Goal: Task Accomplishment & Management: Use online tool/utility

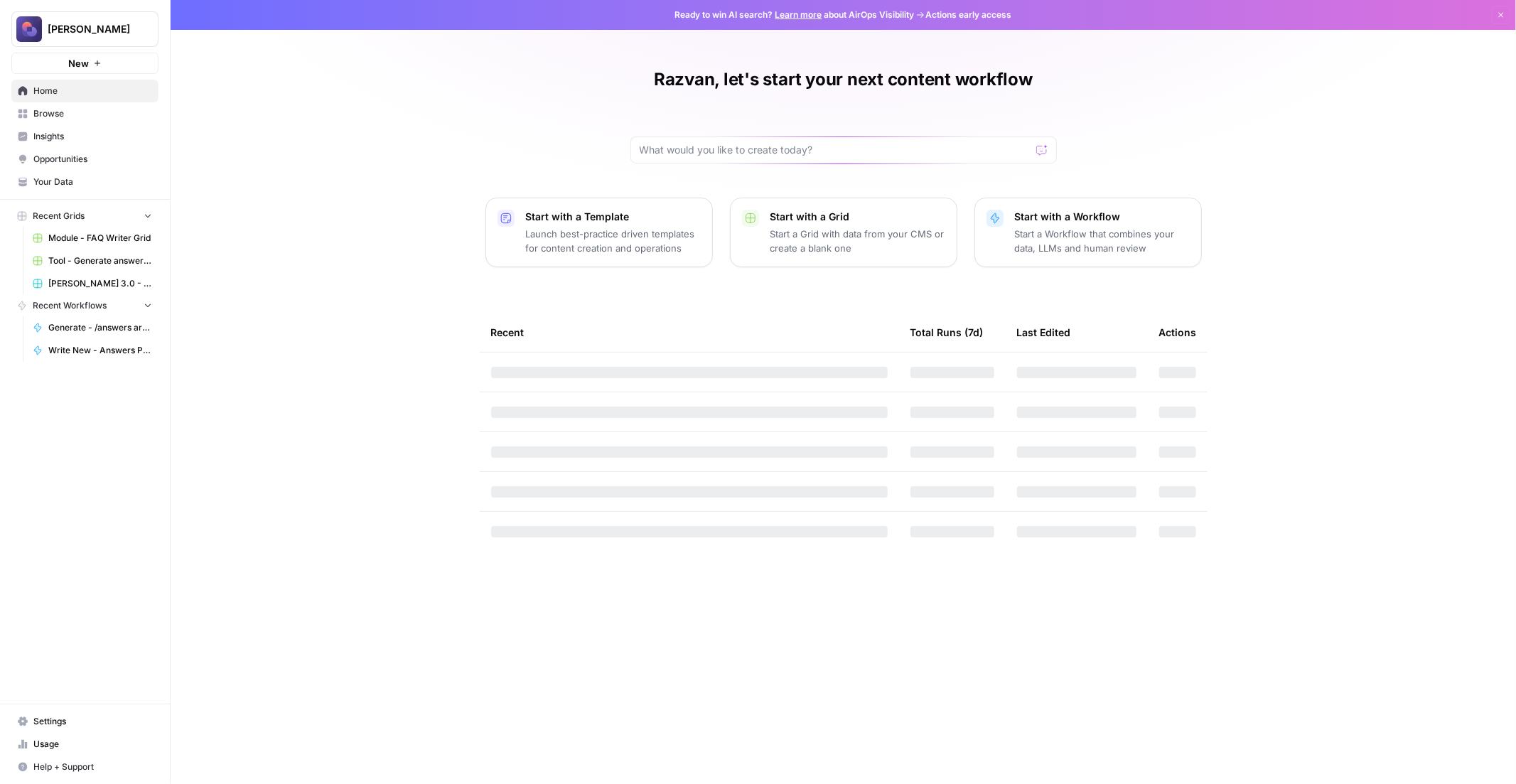
click at [95, 117] on span "Browse" at bounding box center [93, 114] width 118 height 13
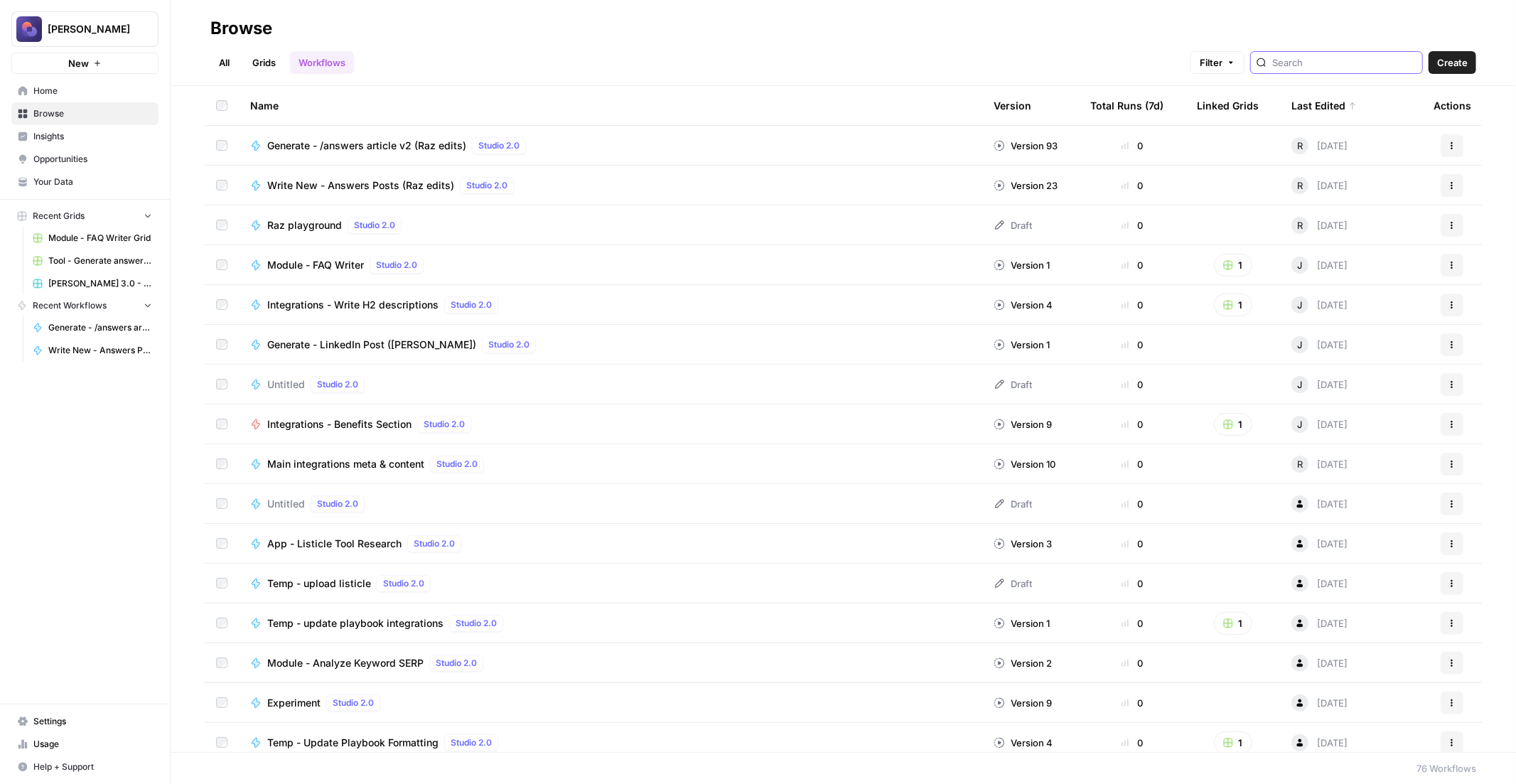
click at [1326, 67] on input "search" at bounding box center [1344, 62] width 144 height 14
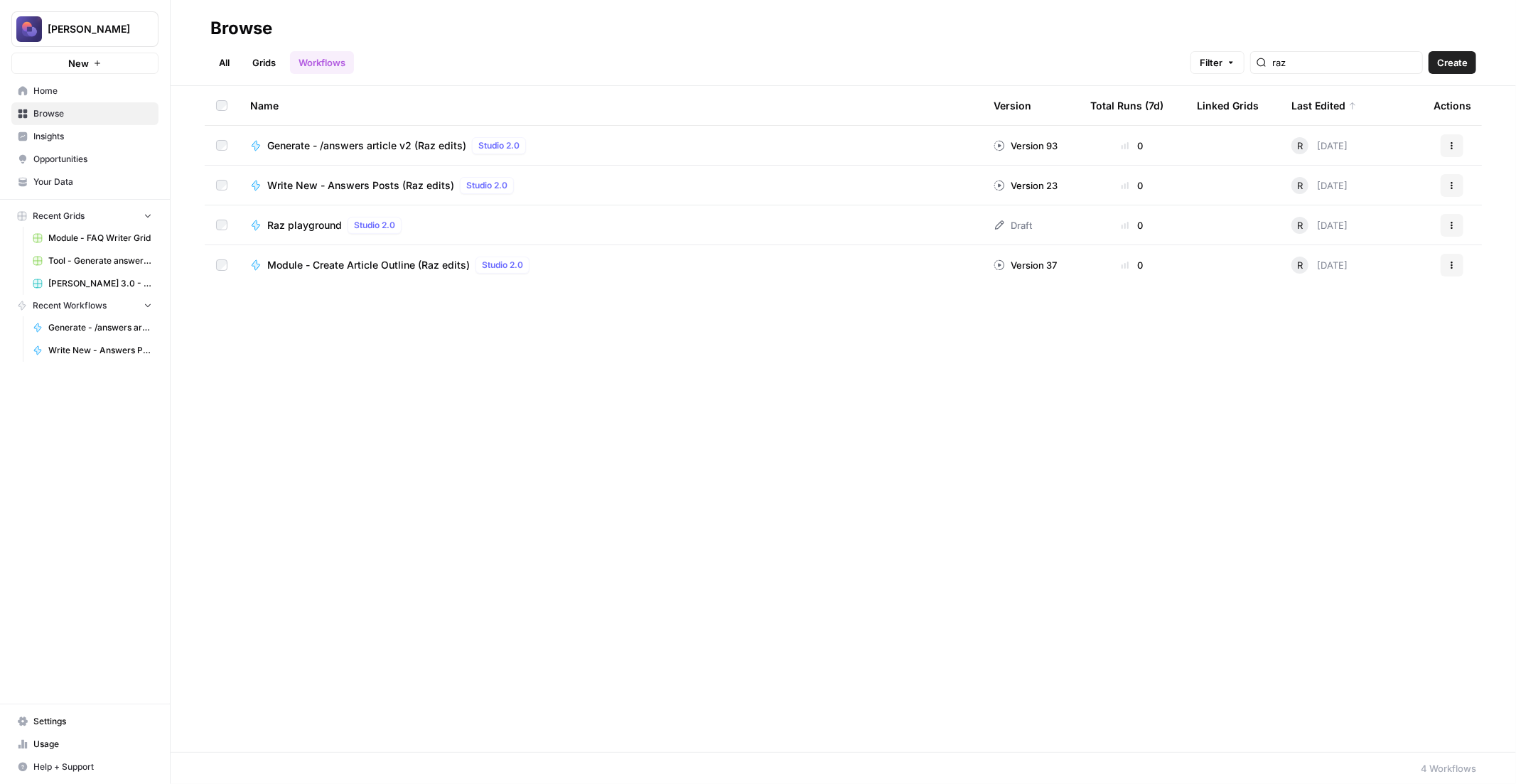
click at [434, 138] on span "Generate - /answers article v2 (Raz edits)" at bounding box center [367, 145] width 199 height 14
click at [1379, 68] on input "raz" at bounding box center [1344, 62] width 144 height 14
click at [1379, 67] on input "raz" at bounding box center [1344, 62] width 144 height 14
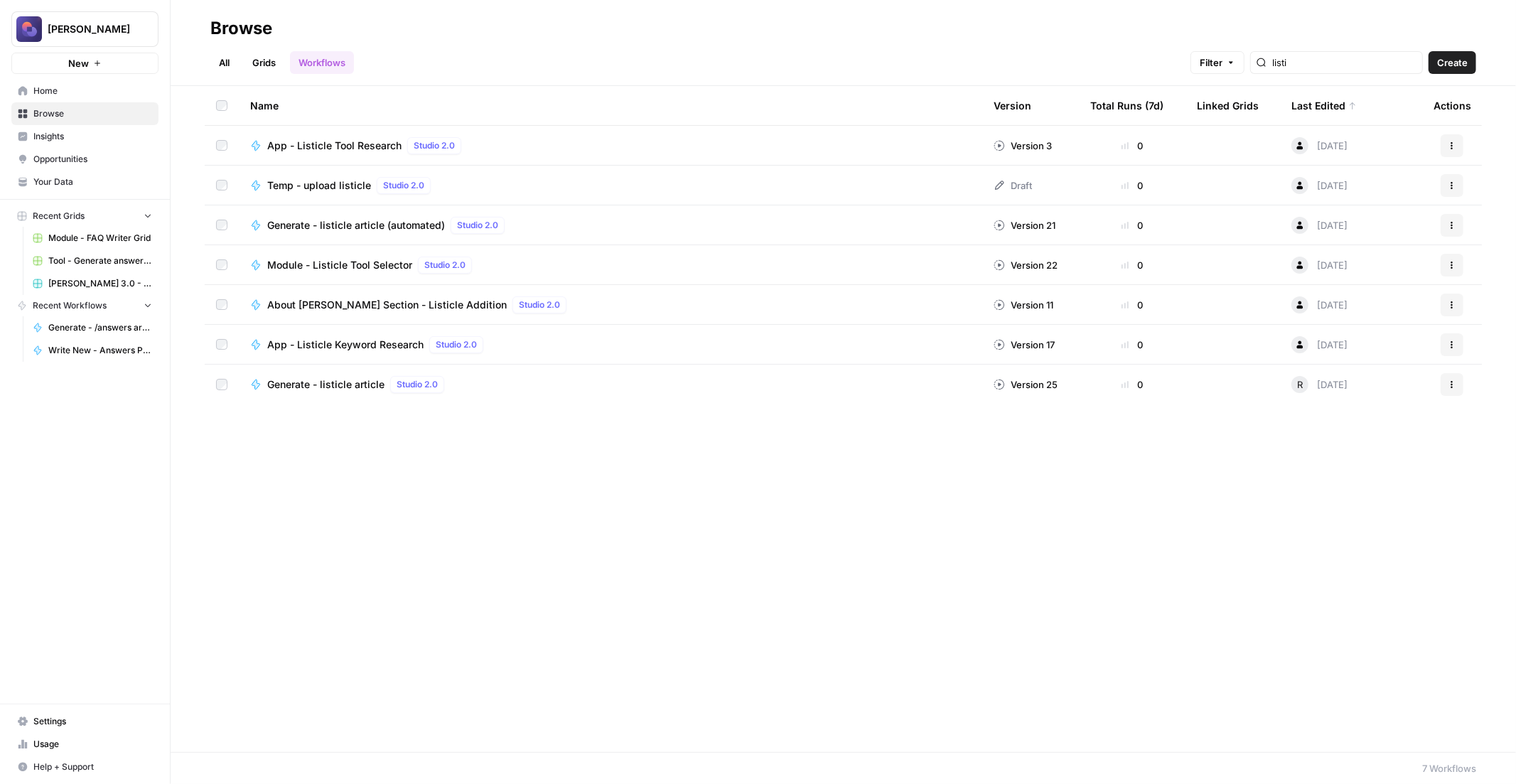
click at [365, 223] on span "Generate - listicle article (automated)" at bounding box center [355, 225] width 178 height 14
click at [1331, 59] on input "listi" at bounding box center [1344, 62] width 144 height 14
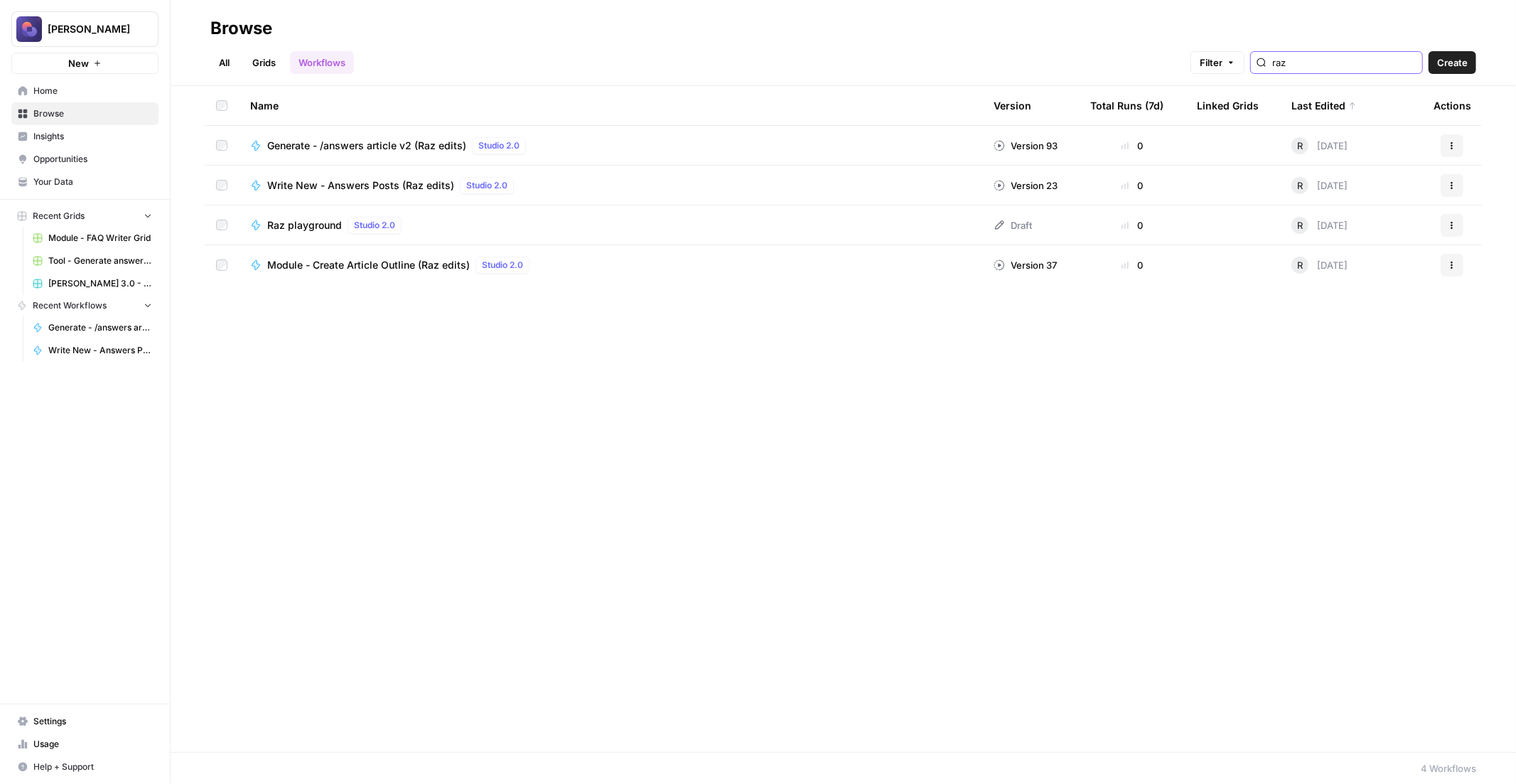
type input "raz"
click at [340, 188] on span "Write New - Answers Posts (Raz edits)" at bounding box center [360, 185] width 187 height 14
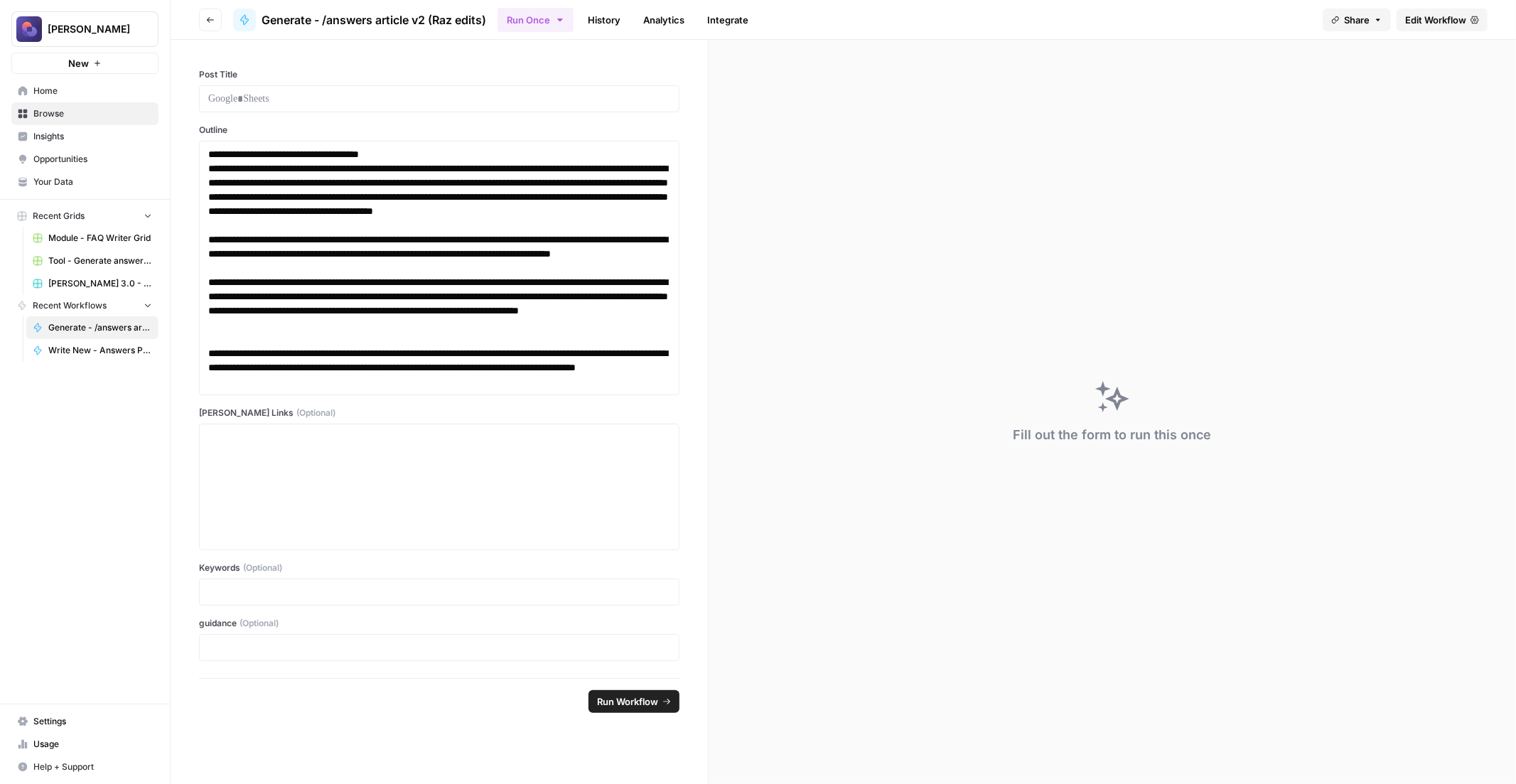
click at [1416, 14] on span "Edit Workflow" at bounding box center [1435, 20] width 61 height 14
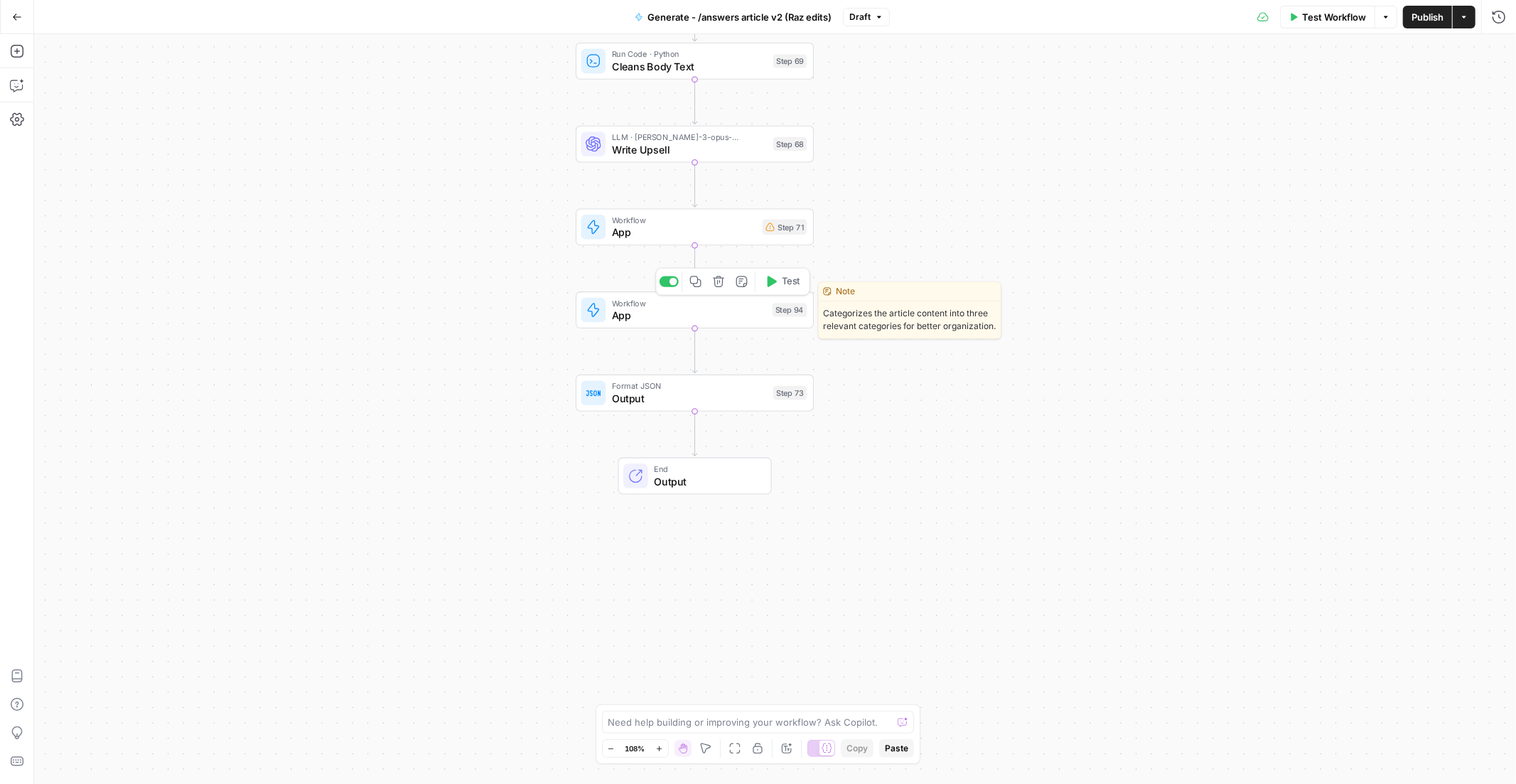
click at [685, 316] on span "App" at bounding box center [689, 315] width 154 height 16
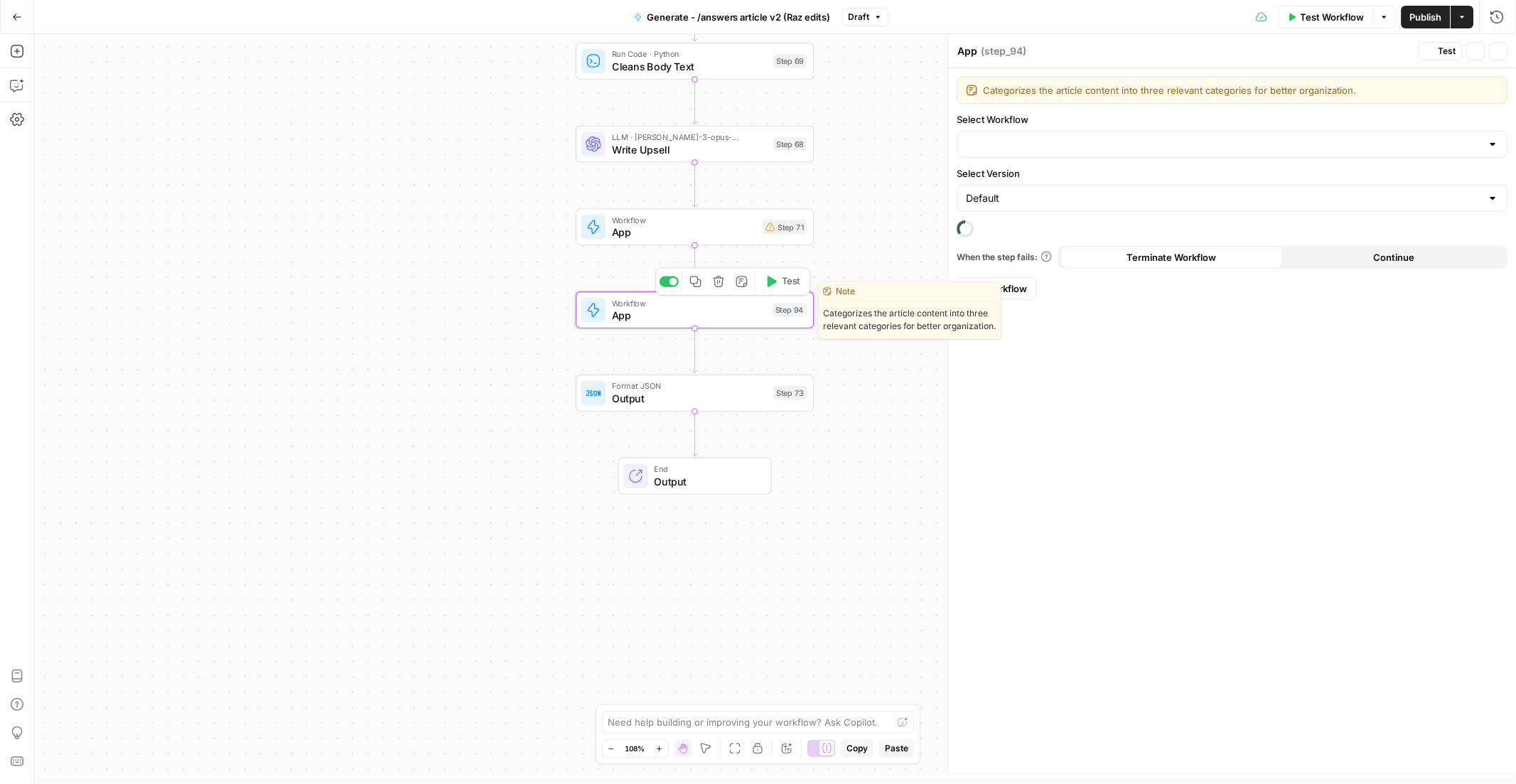
type input "Module - Hub Classification"
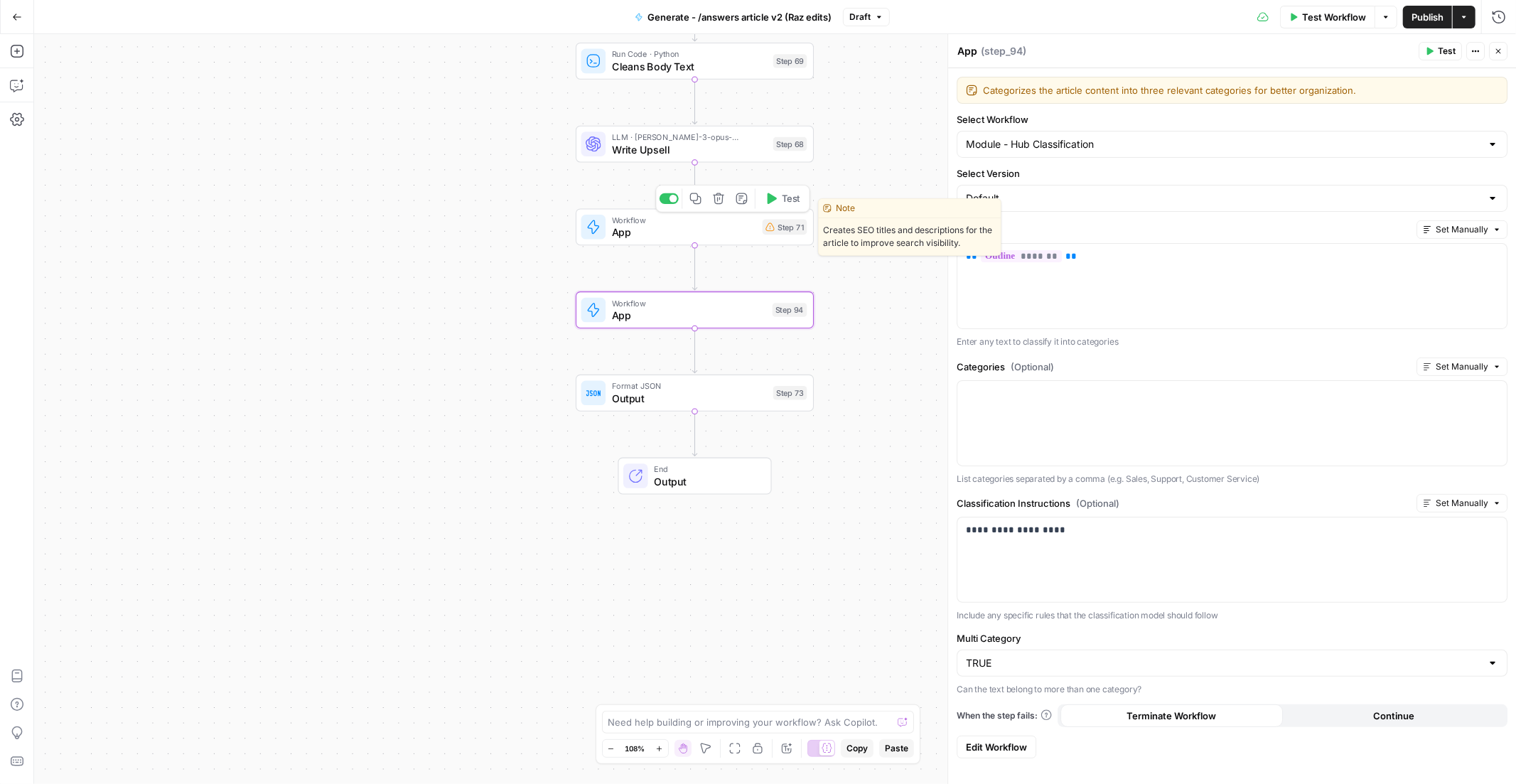
click at [671, 236] on span "App" at bounding box center [684, 232] width 144 height 16
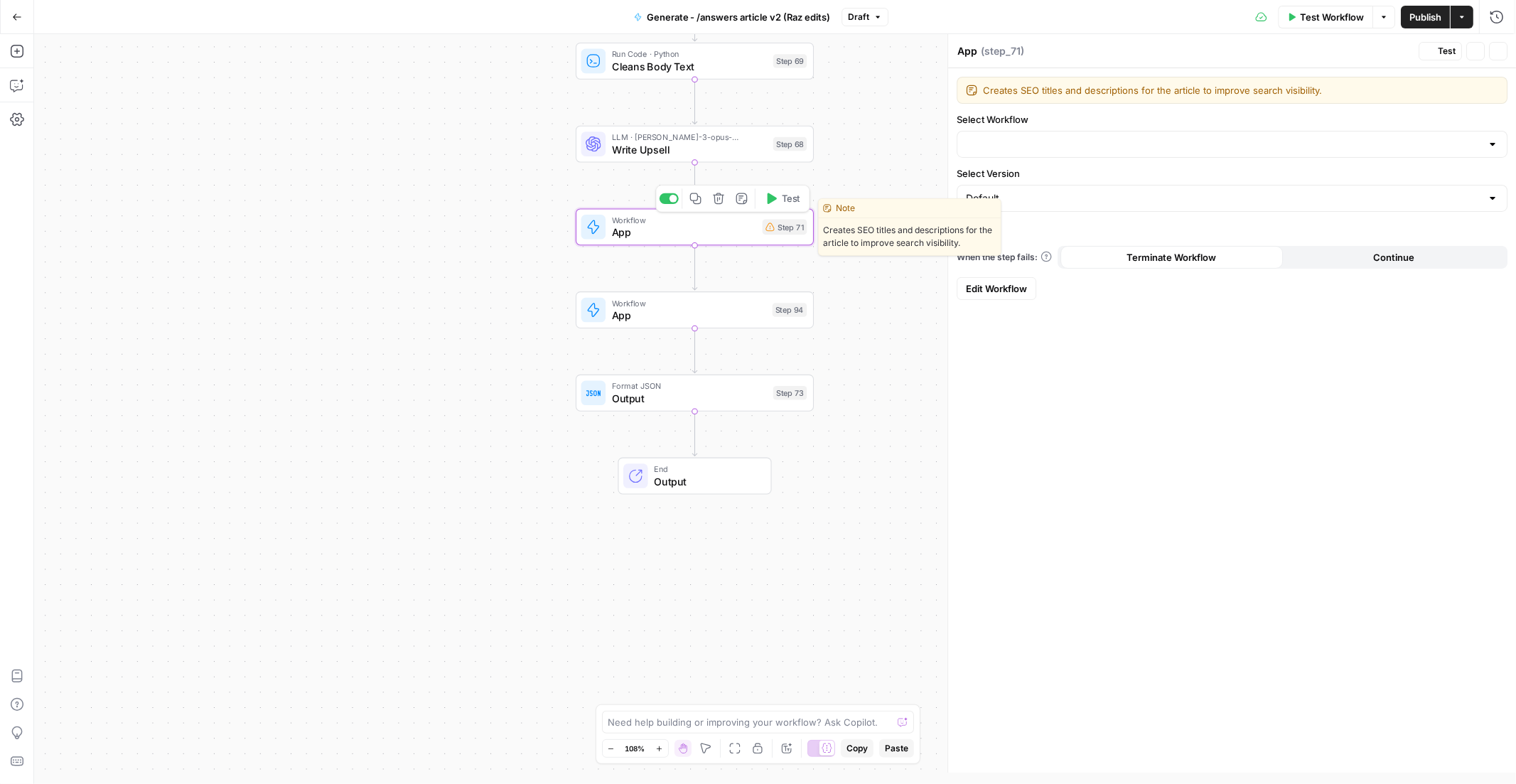
type input "Module - Title Tag and Meta Description vJason"
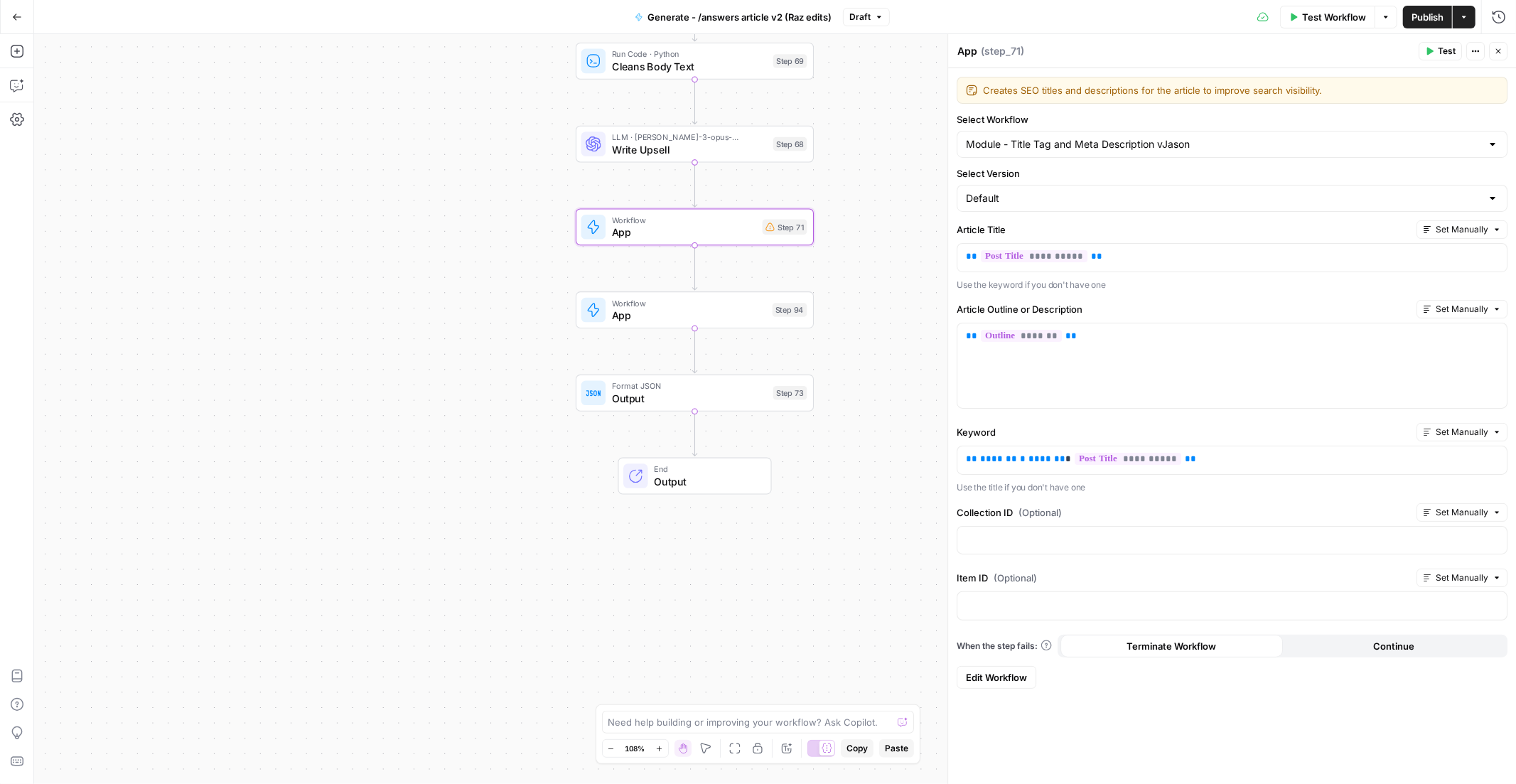
click at [667, 153] on span "Write Upsell" at bounding box center [689, 149] width 155 height 16
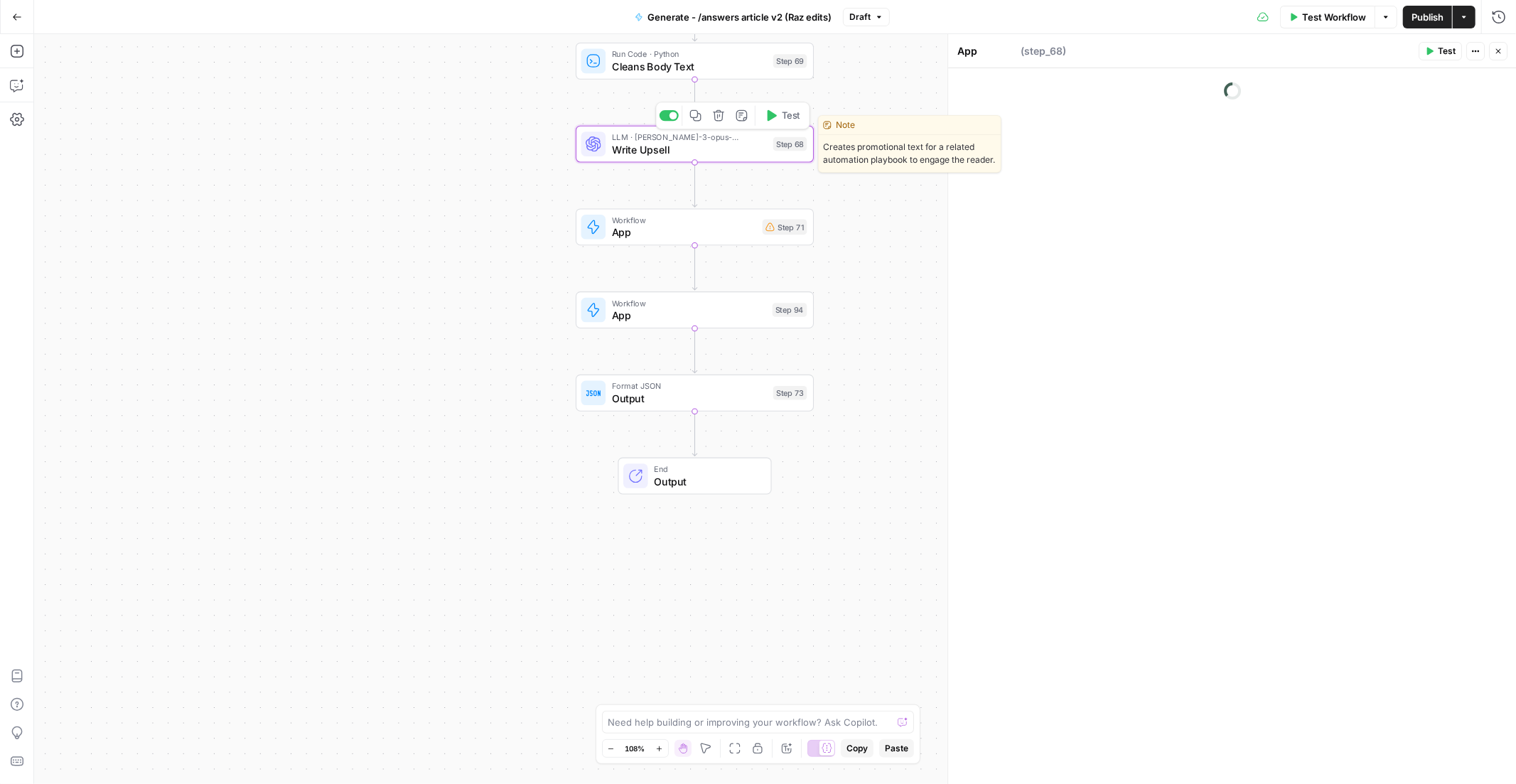
type textarea "Write Upsell"
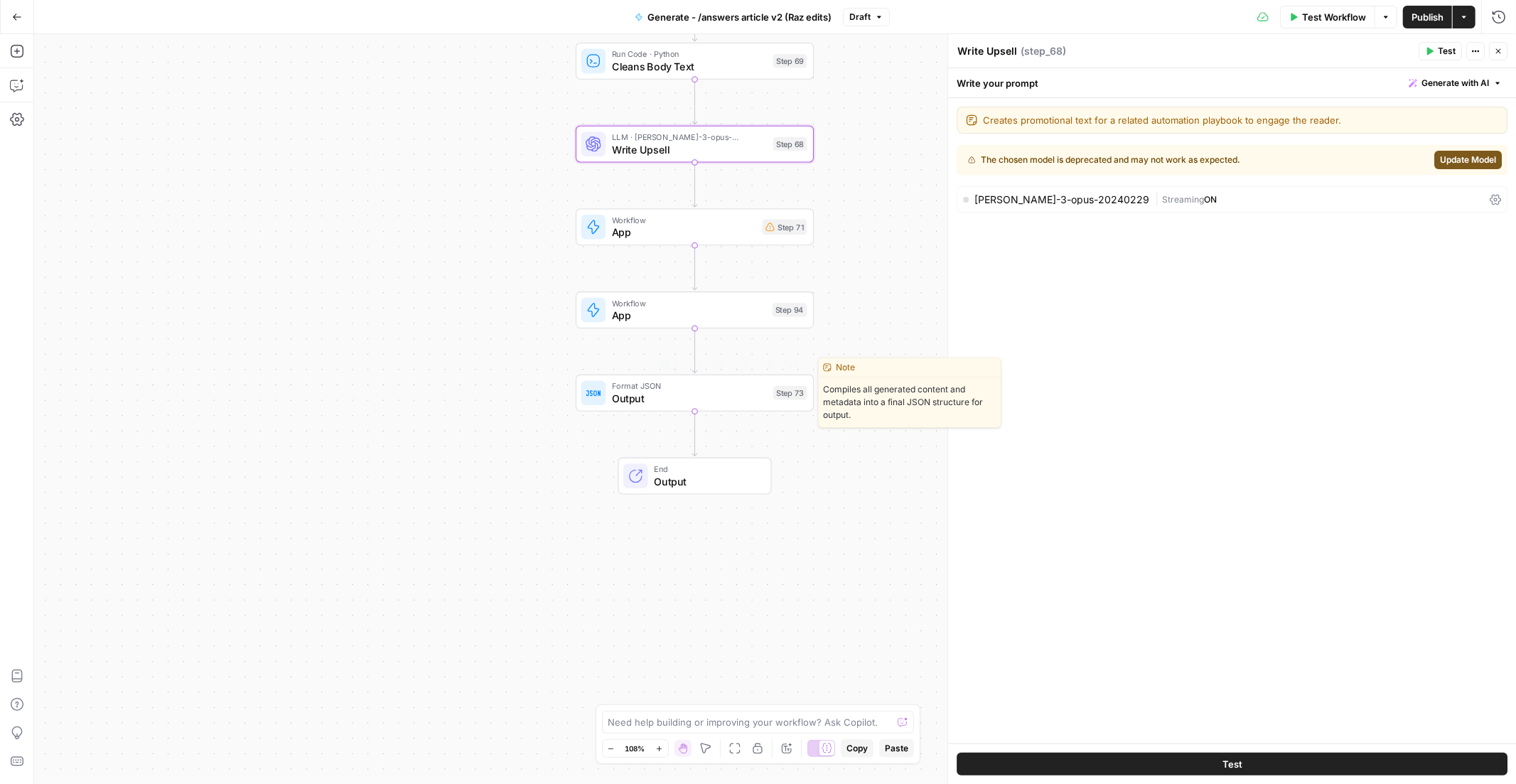
click at [682, 403] on span "Output" at bounding box center [689, 399] width 155 height 16
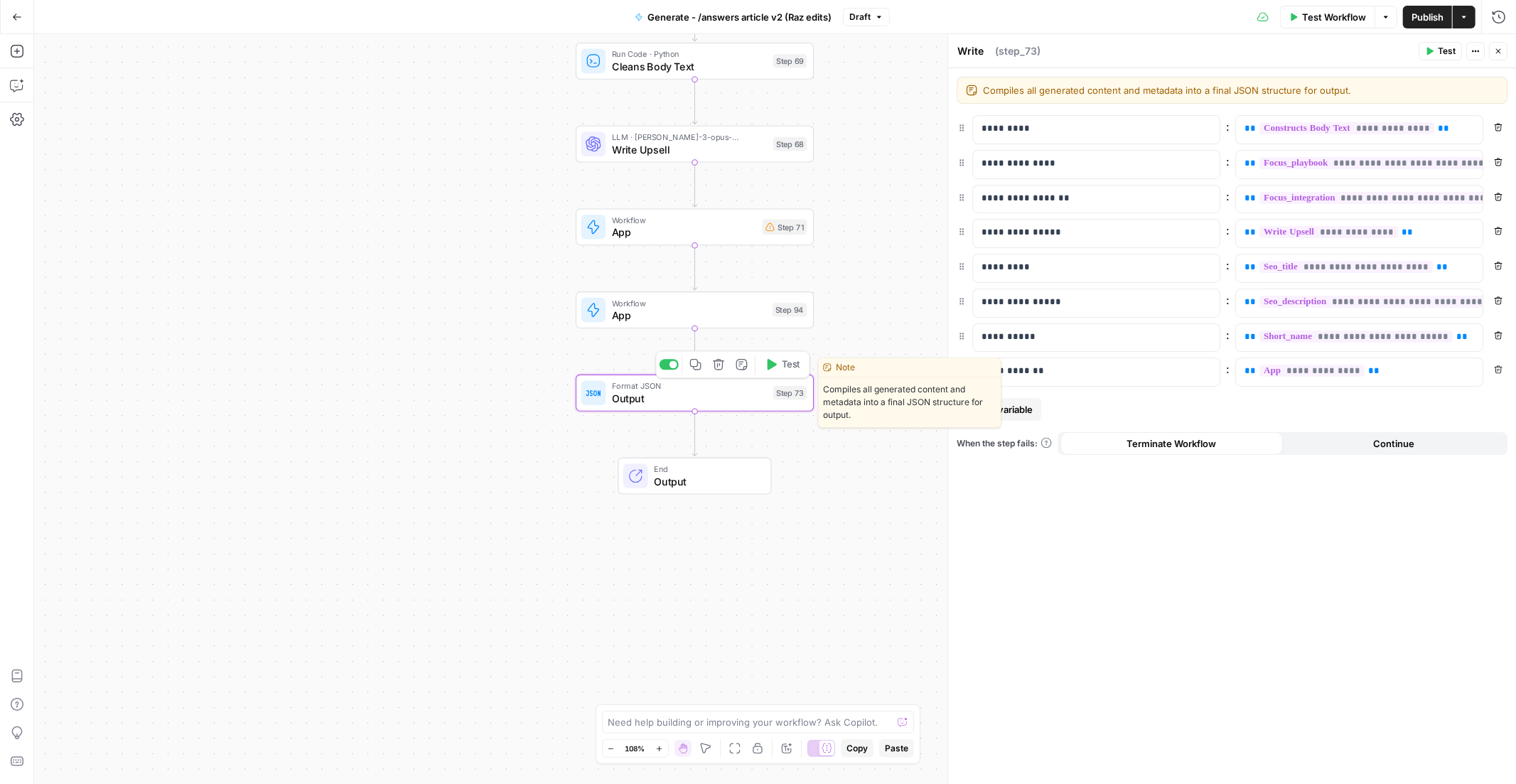
type textarea "Output"
click at [698, 480] on span "Output" at bounding box center [705, 480] width 104 height 16
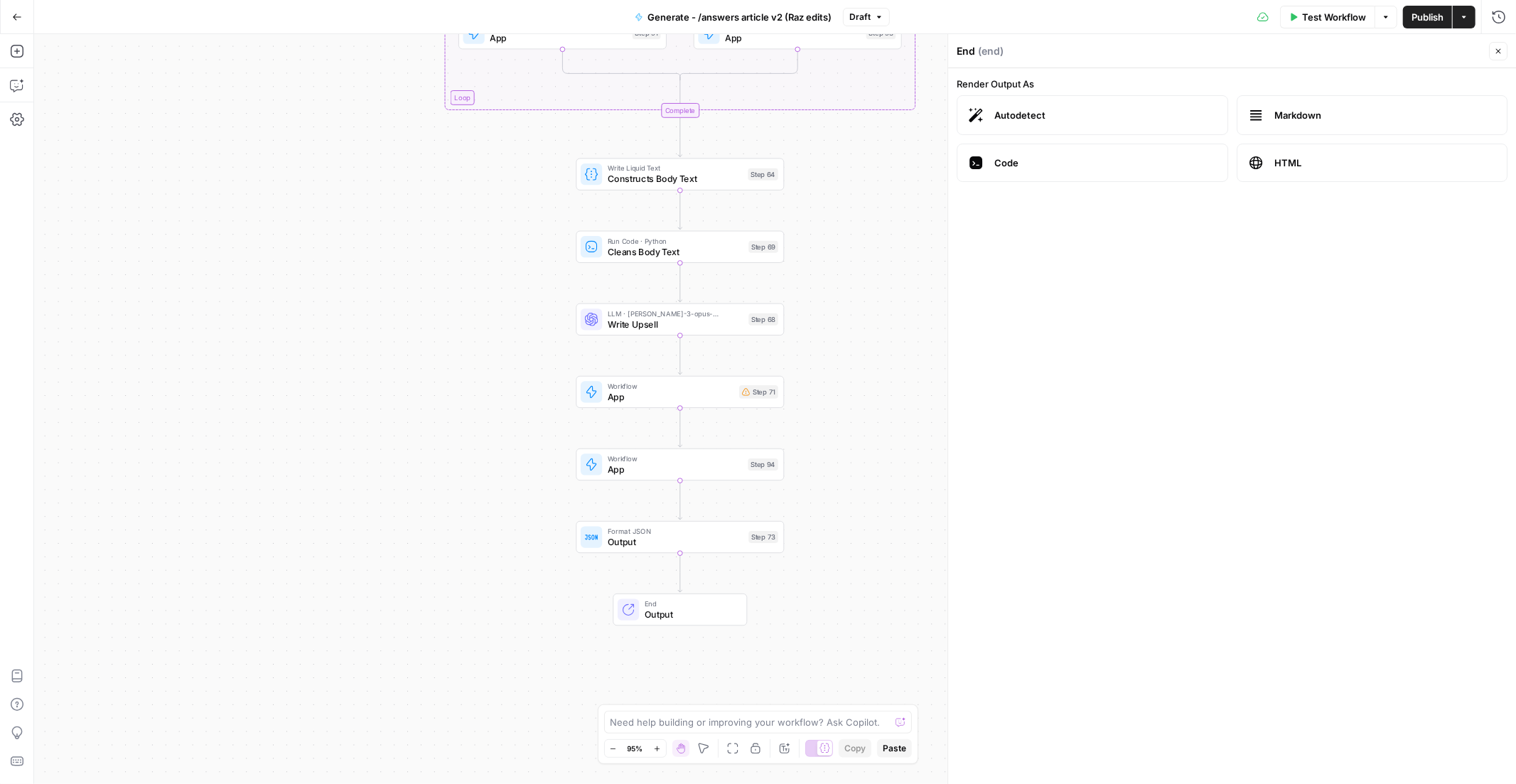
drag, startPoint x: 777, startPoint y: 590, endPoint x: 766, endPoint y: 604, distance: 17.8
click at [766, 604] on div "End Output" at bounding box center [679, 609] width 208 height 32
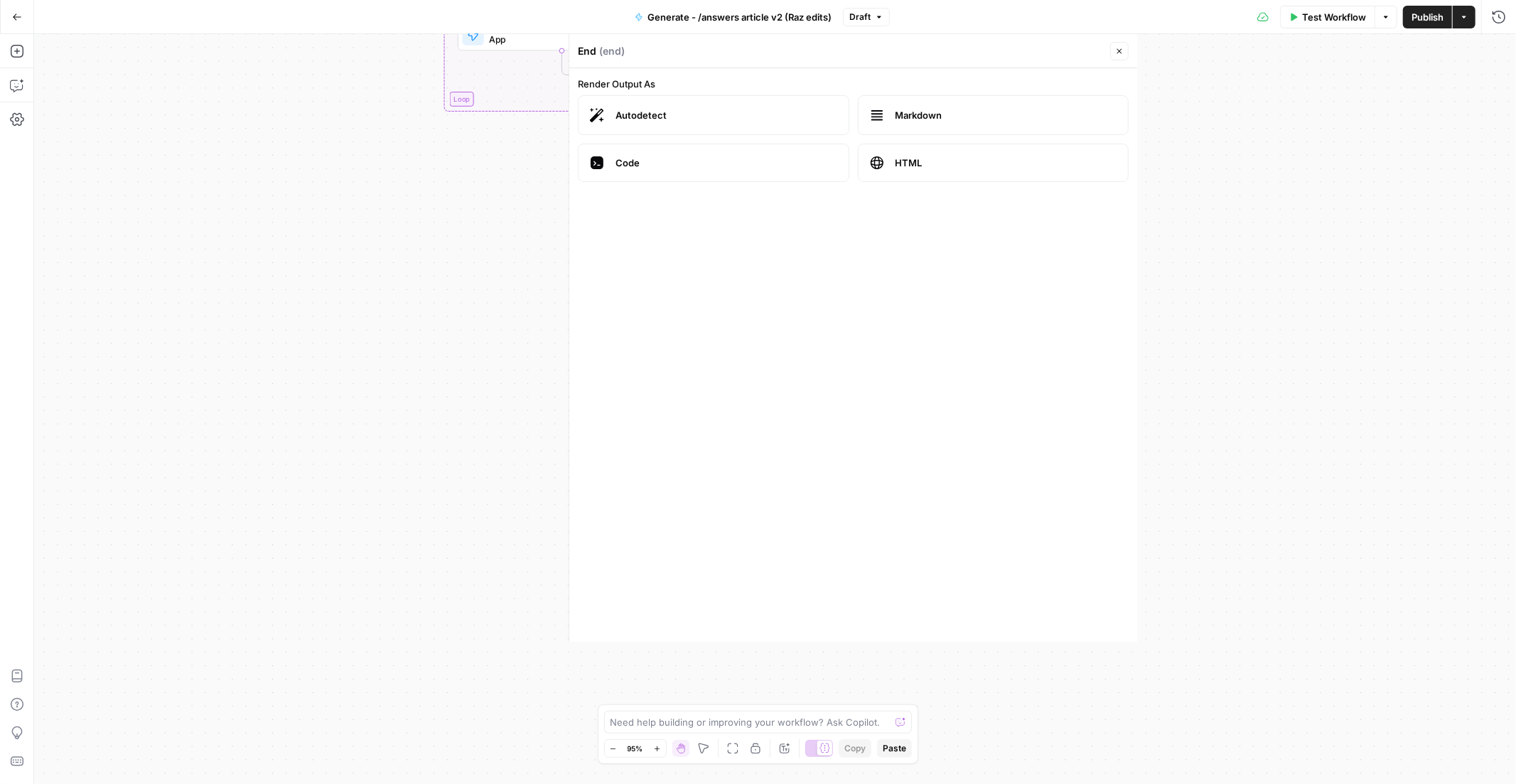
click at [337, 238] on div "true true true false true false false false Workflow Set Inputs Inputs LLM · GP…" at bounding box center [775, 408] width 1482 height 749
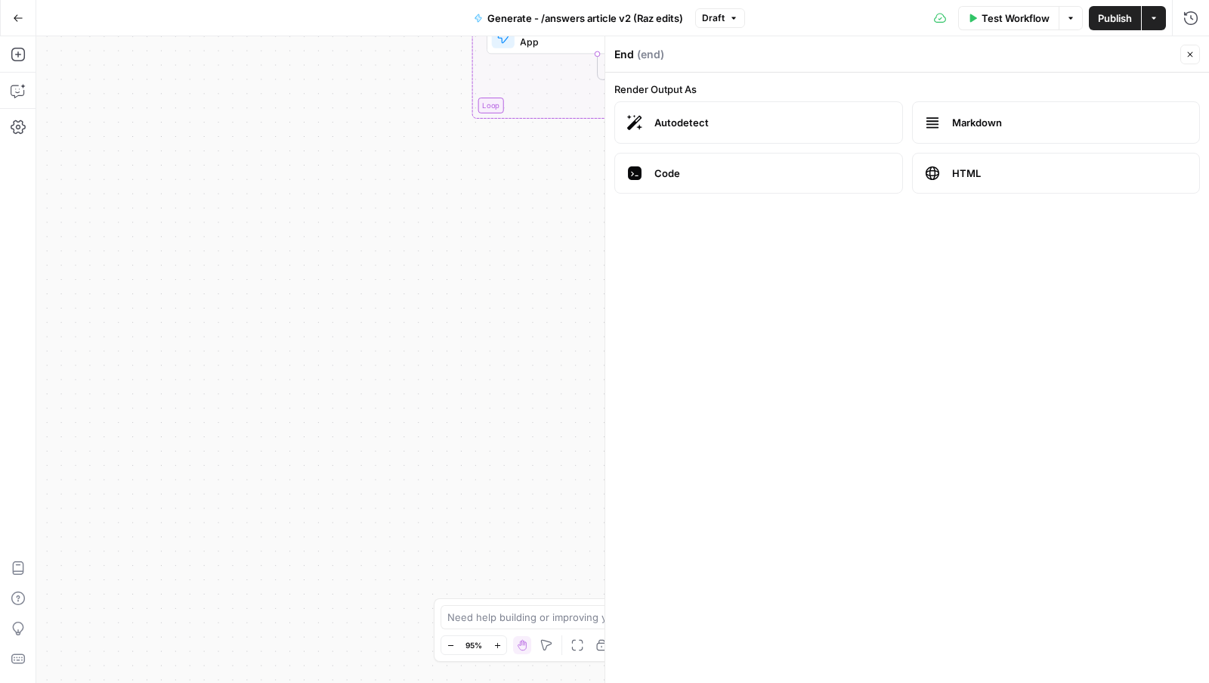
click at [1194, 57] on icon "button" at bounding box center [1190, 54] width 9 height 9
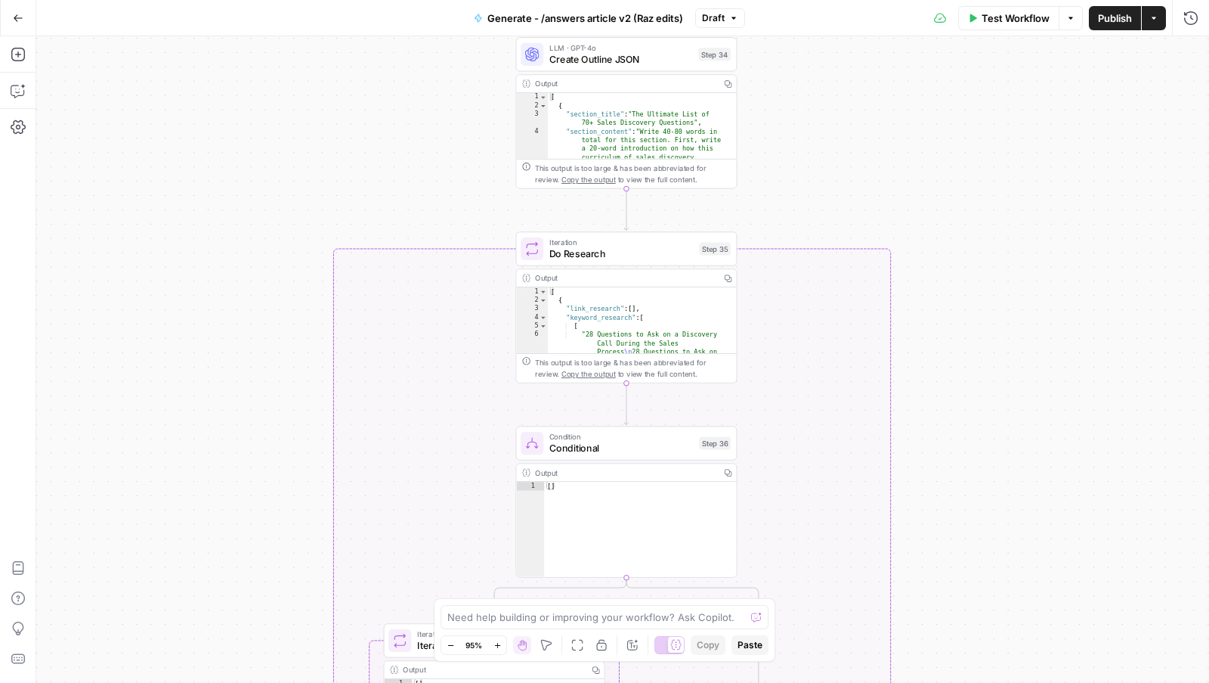
drag, startPoint x: 982, startPoint y: 259, endPoint x: 941, endPoint y: 210, distance: 63.9
click at [941, 210] on div "true true true false true false false false Workflow Set Inputs Inputs LLM · GP…" at bounding box center [622, 359] width 1173 height 646
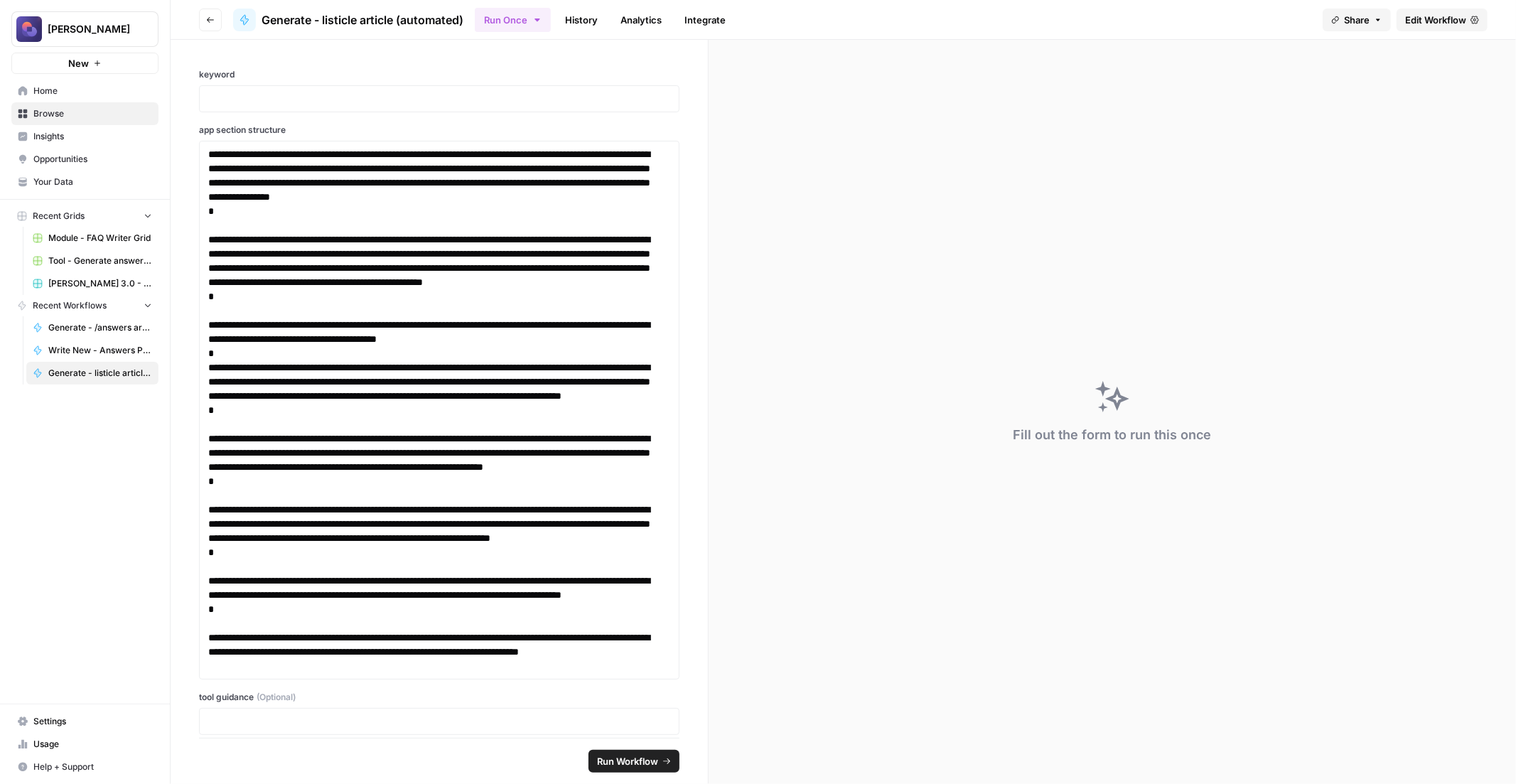
click at [1434, 22] on span "Edit Workflow" at bounding box center [1435, 20] width 61 height 14
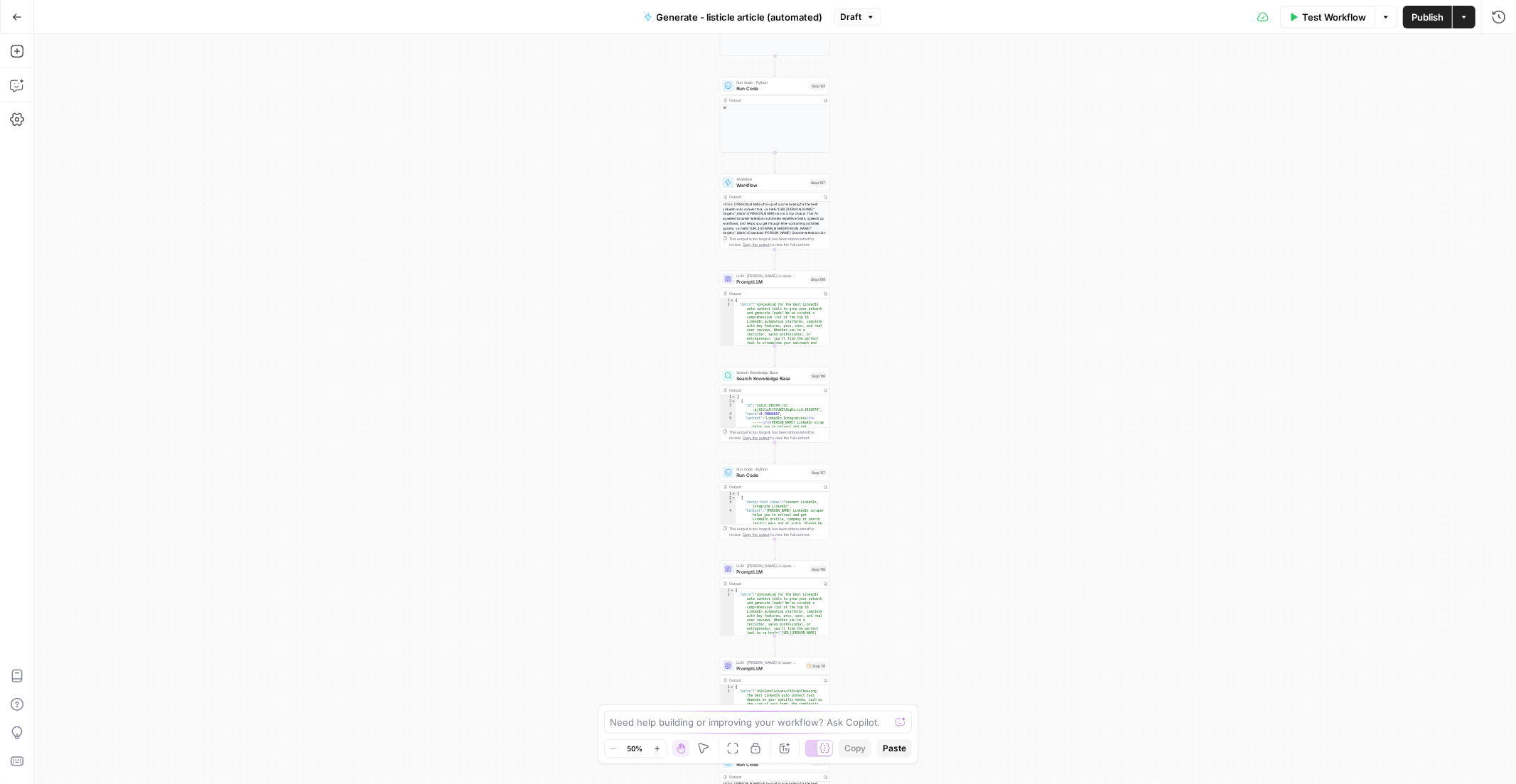
click at [841, 106] on div "Workflow Set Inputs Inputs Workflow Workflow Step 120 Output Copy 1 2 3 4 5 6 7…" at bounding box center [775, 408] width 1482 height 749
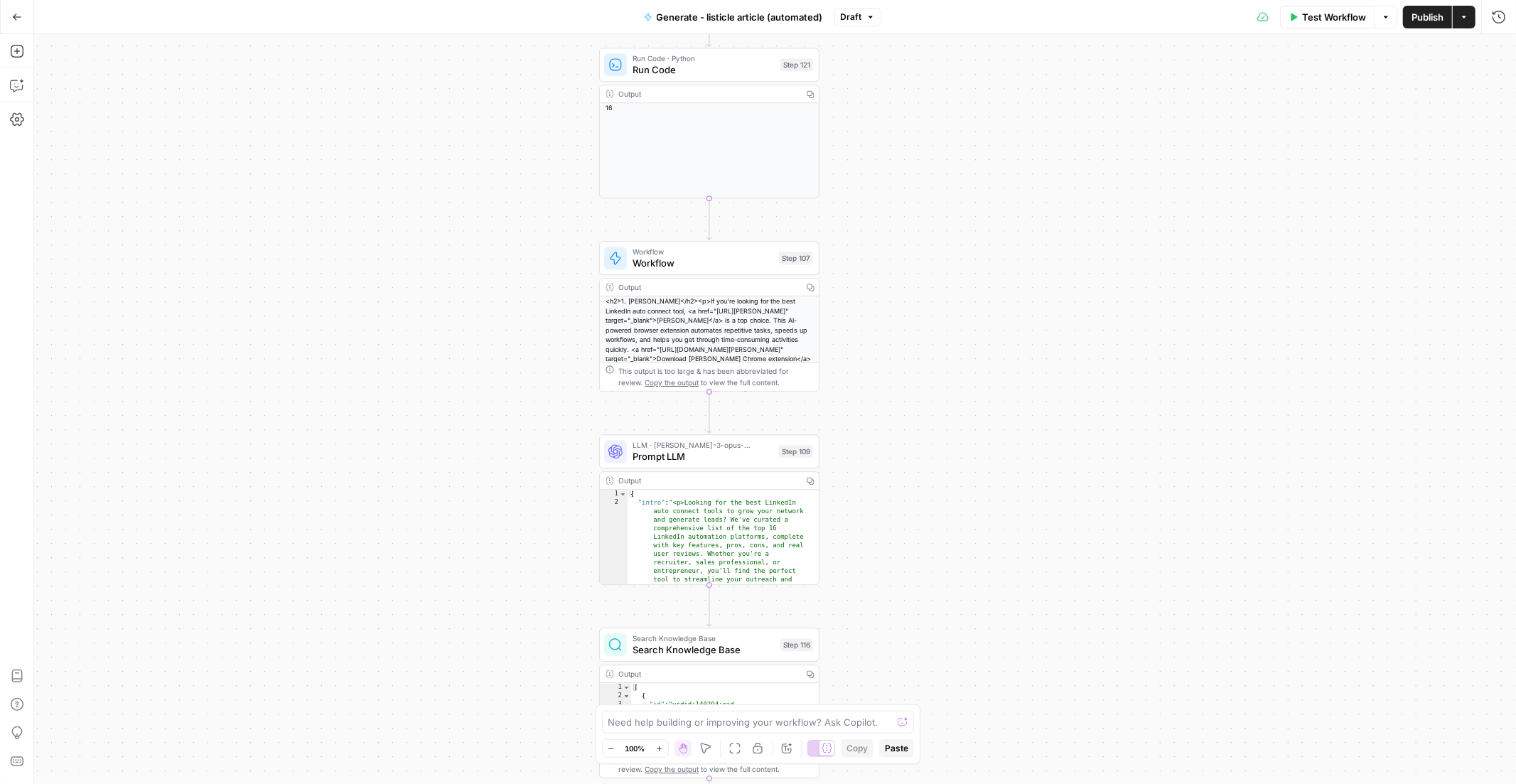
click at [524, 111] on div "Workflow Set Inputs Inputs Workflow Workflow Step 120 Output Copy 1 2 3 4 5 6 7…" at bounding box center [775, 408] width 1482 height 749
click at [523, 110] on div "Workflow Set Inputs Inputs Workflow Workflow Step 120 Output Copy 1 2 3 4 5 6 7…" at bounding box center [775, 408] width 1482 height 749
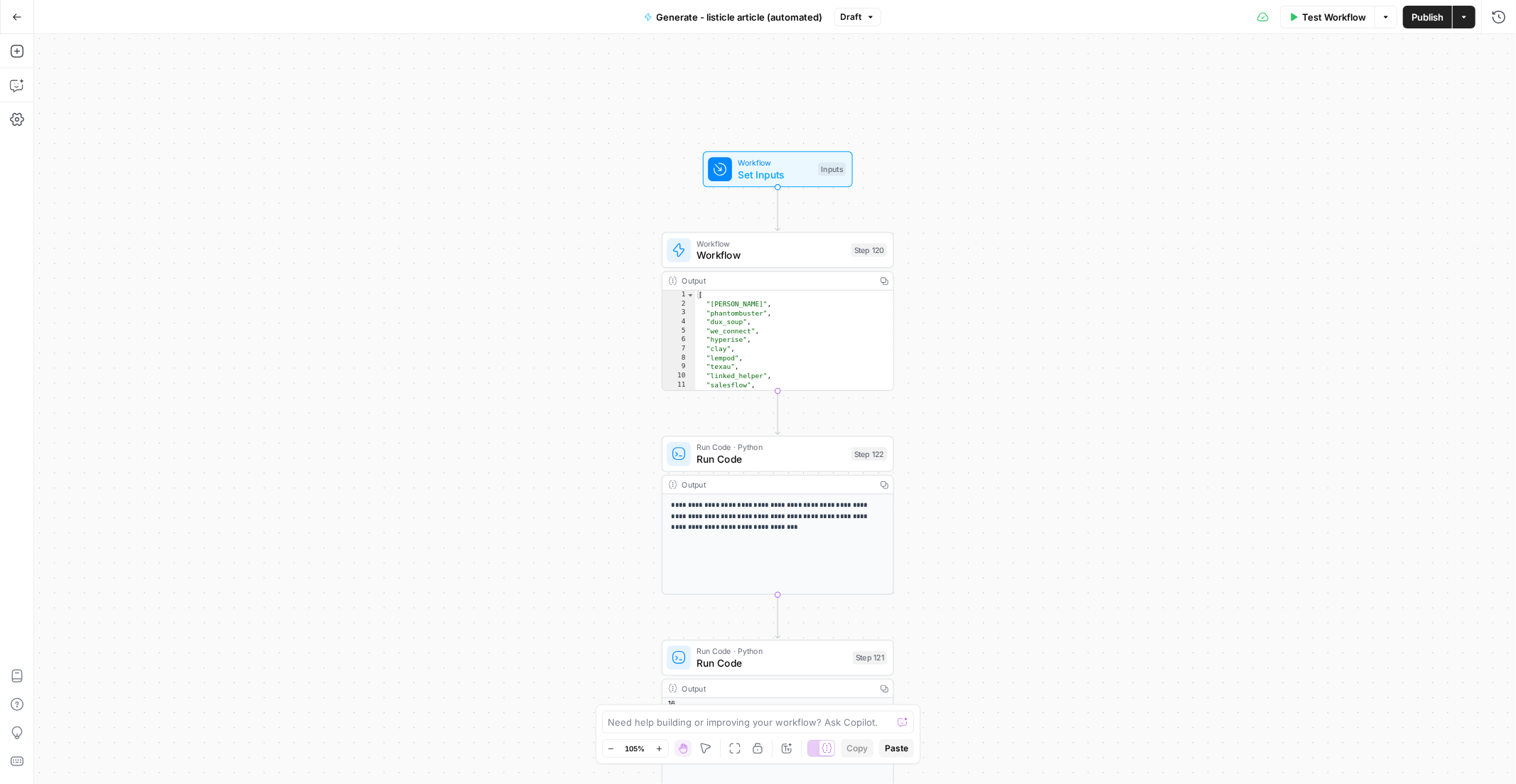
drag, startPoint x: 1209, startPoint y: 180, endPoint x: 994, endPoint y: 388, distance: 299.1
click at [949, 670] on div "Workflow Set Inputs Inputs Workflow Workflow Step 120 Output Copy 1 2 3 4 5 6 7…" at bounding box center [775, 408] width 1482 height 749
drag, startPoint x: 991, startPoint y: 339, endPoint x: 978, endPoint y: 223, distance: 116.7
click at [978, 223] on div "Workflow Set Inputs Inputs Workflow Workflow Step 120 Output Copy 1 2 3 4 5 6 7…" at bounding box center [775, 408] width 1482 height 749
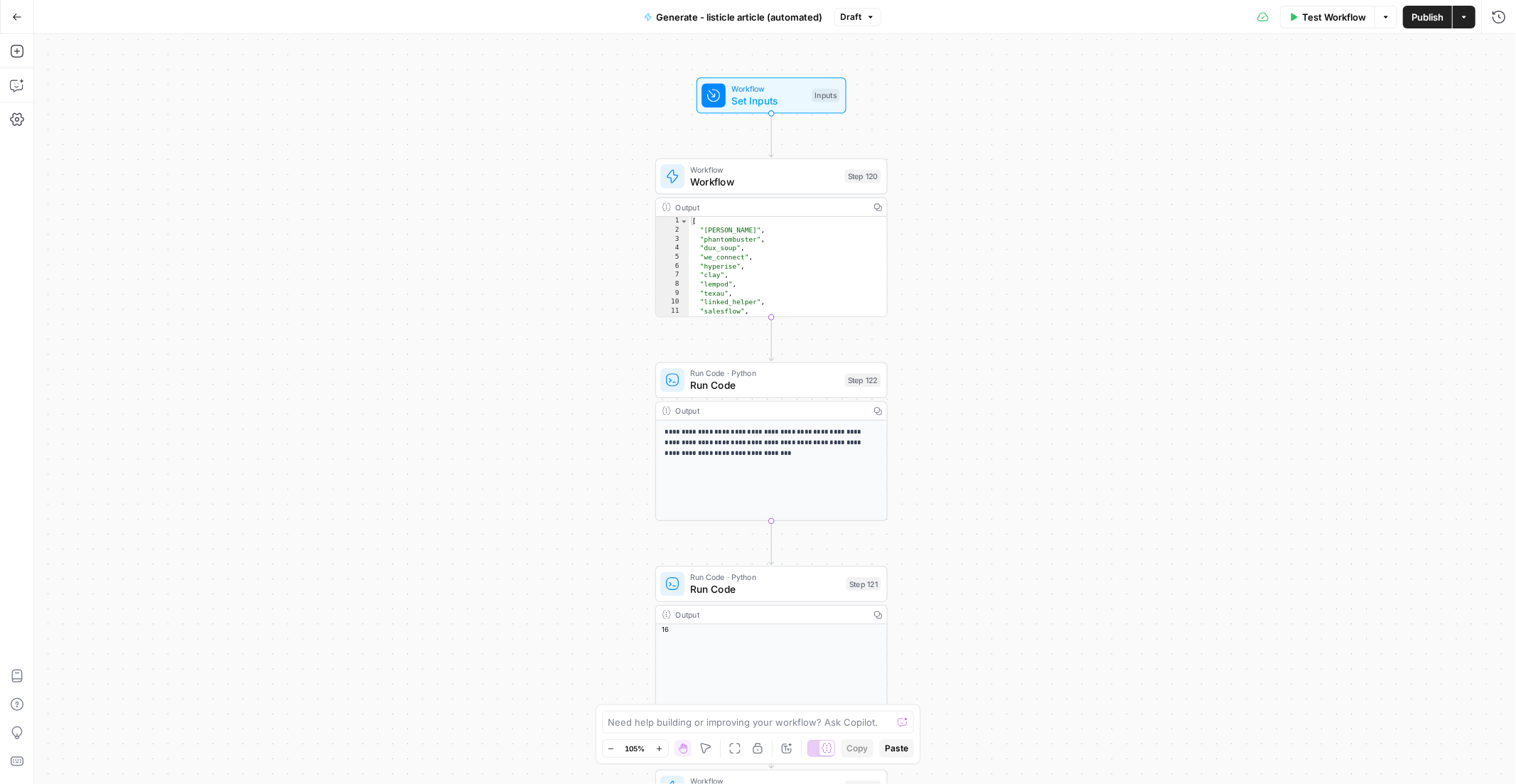
drag, startPoint x: 1018, startPoint y: 226, endPoint x: 1016, endPoint y: 199, distance: 27.1
click at [1016, 199] on div "Workflow Set Inputs Inputs Workflow Workflow Step 120 Output Copy 1 2 3 4 5 6 7…" at bounding box center [775, 408] width 1482 height 749
click at [781, 174] on span "Workflow" at bounding box center [765, 181] width 149 height 15
type input "Module - Listicle Tool Selector"
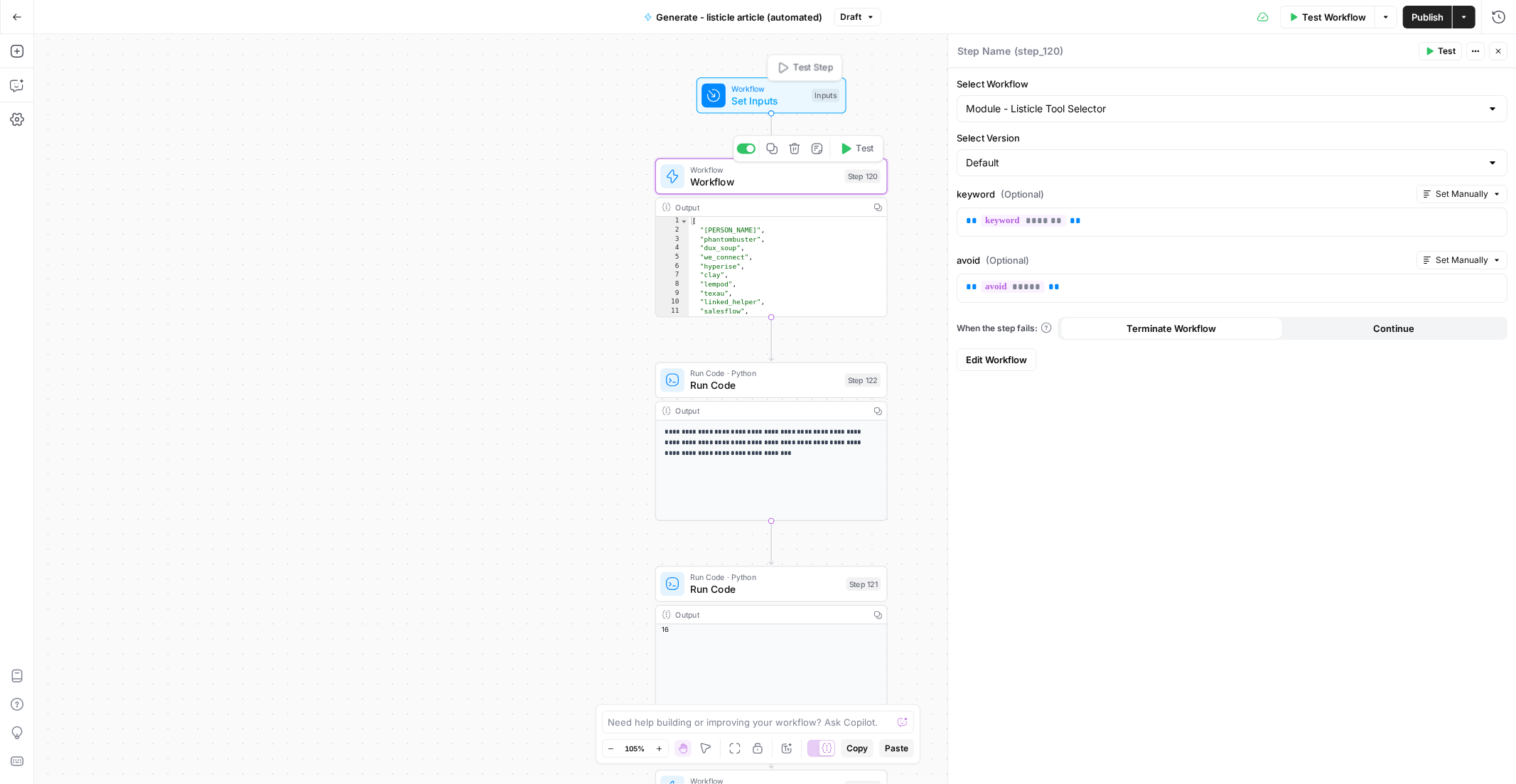
click at [762, 95] on span "Set Inputs" at bounding box center [768, 101] width 74 height 15
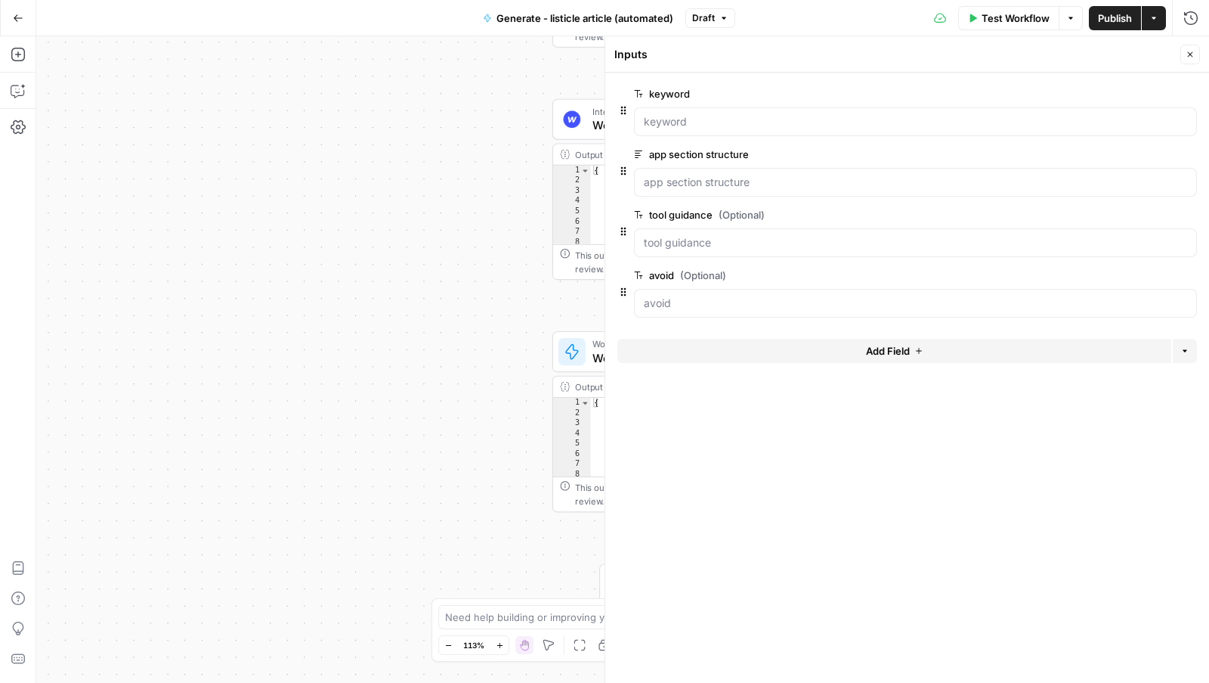
click at [409, 226] on div "Workflow Set Inputs Inputs Workflow Workflow Step 120 Output Copy 1 2 3 4 5 6 7…" at bounding box center [622, 359] width 1173 height 646
click at [1182, 52] on button "Close" at bounding box center [1191, 55] width 20 height 20
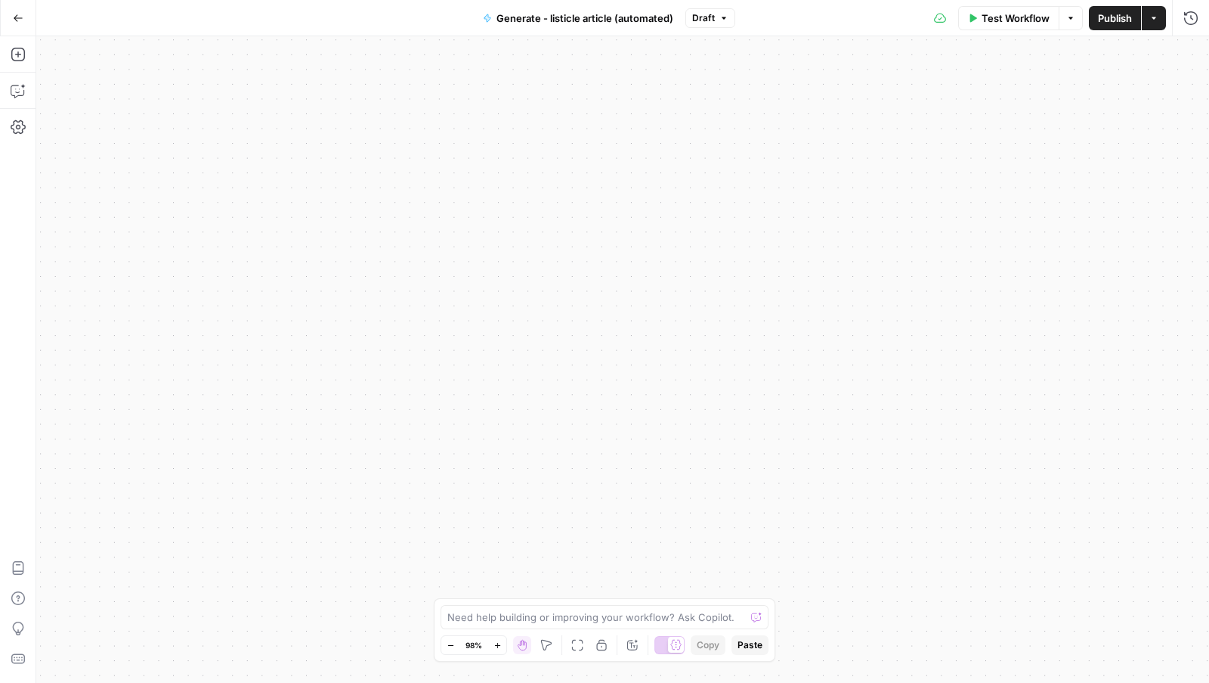
drag, startPoint x: 986, startPoint y: 317, endPoint x: 872, endPoint y: 296, distance: 116.7
click at [872, 296] on div "Workflow Set Inputs Inputs Workflow Workflow Step 120 Output Copy 1 2 3 4 5 6 7…" at bounding box center [622, 359] width 1173 height 646
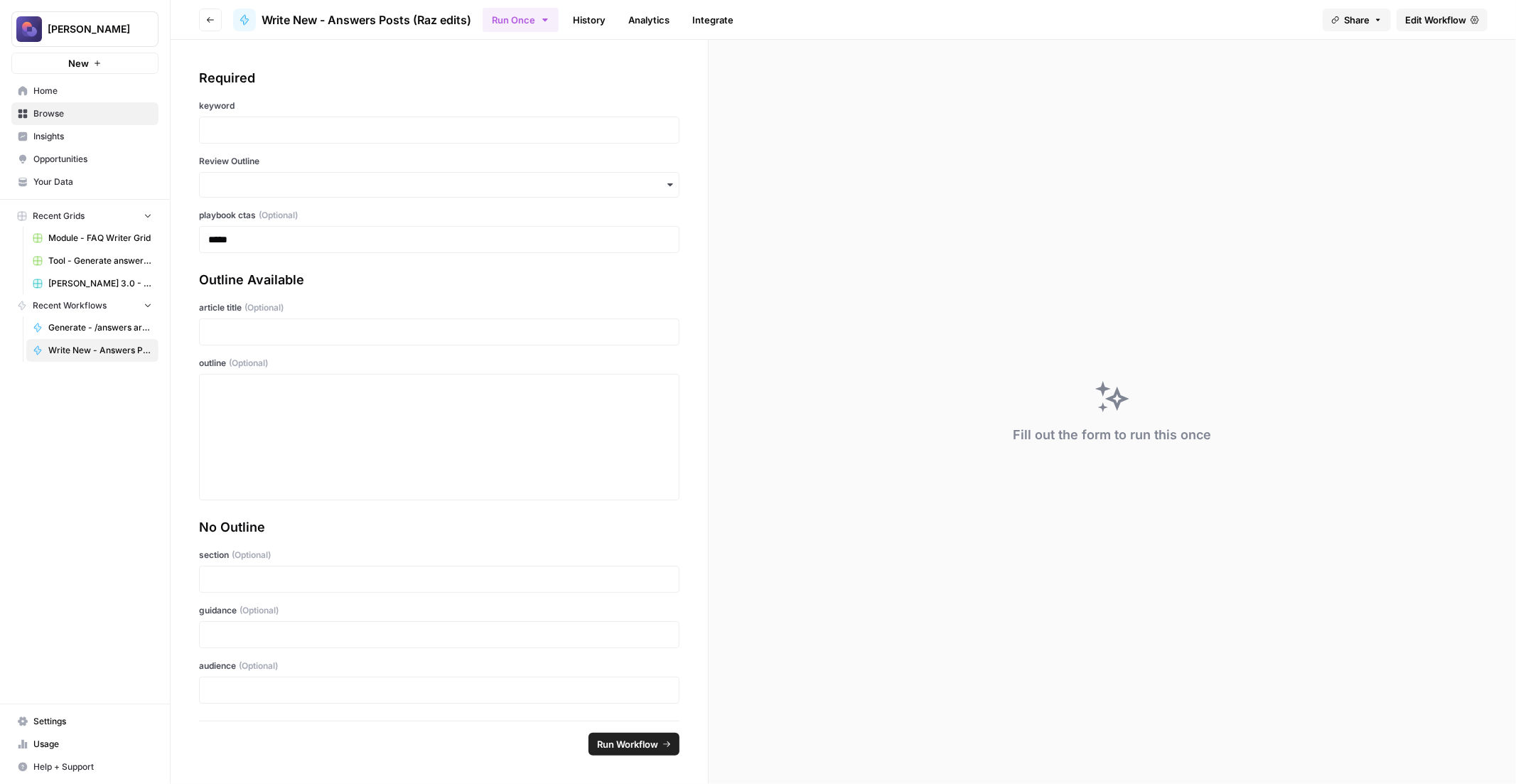
click at [1413, 20] on span "Edit Workflow" at bounding box center [1435, 20] width 61 height 14
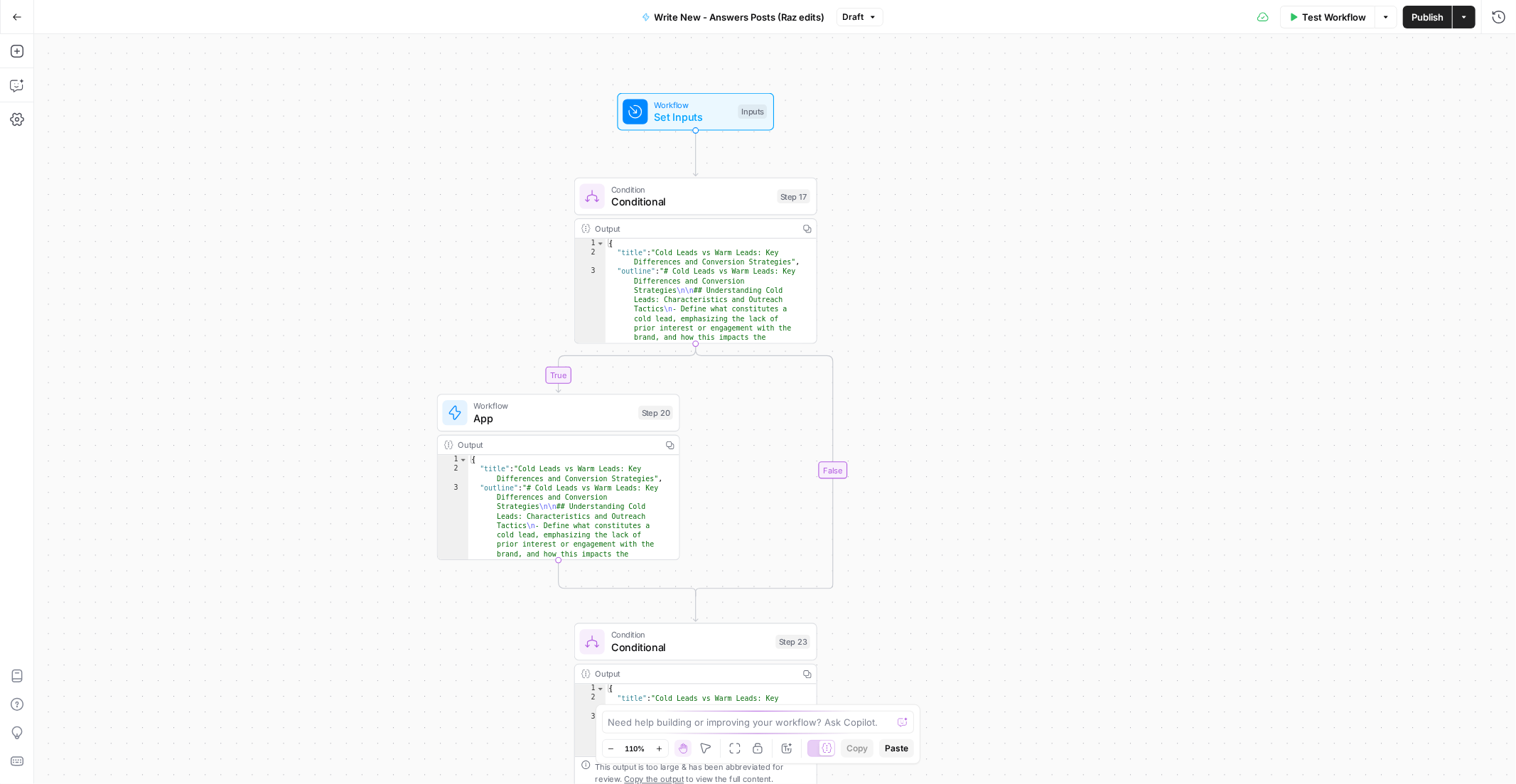
drag, startPoint x: 974, startPoint y: 146, endPoint x: 925, endPoint y: 133, distance: 50.7
click at [925, 133] on div "true false true false true false Workflow Set Inputs Inputs Condition Condition…" at bounding box center [775, 408] width 1482 height 749
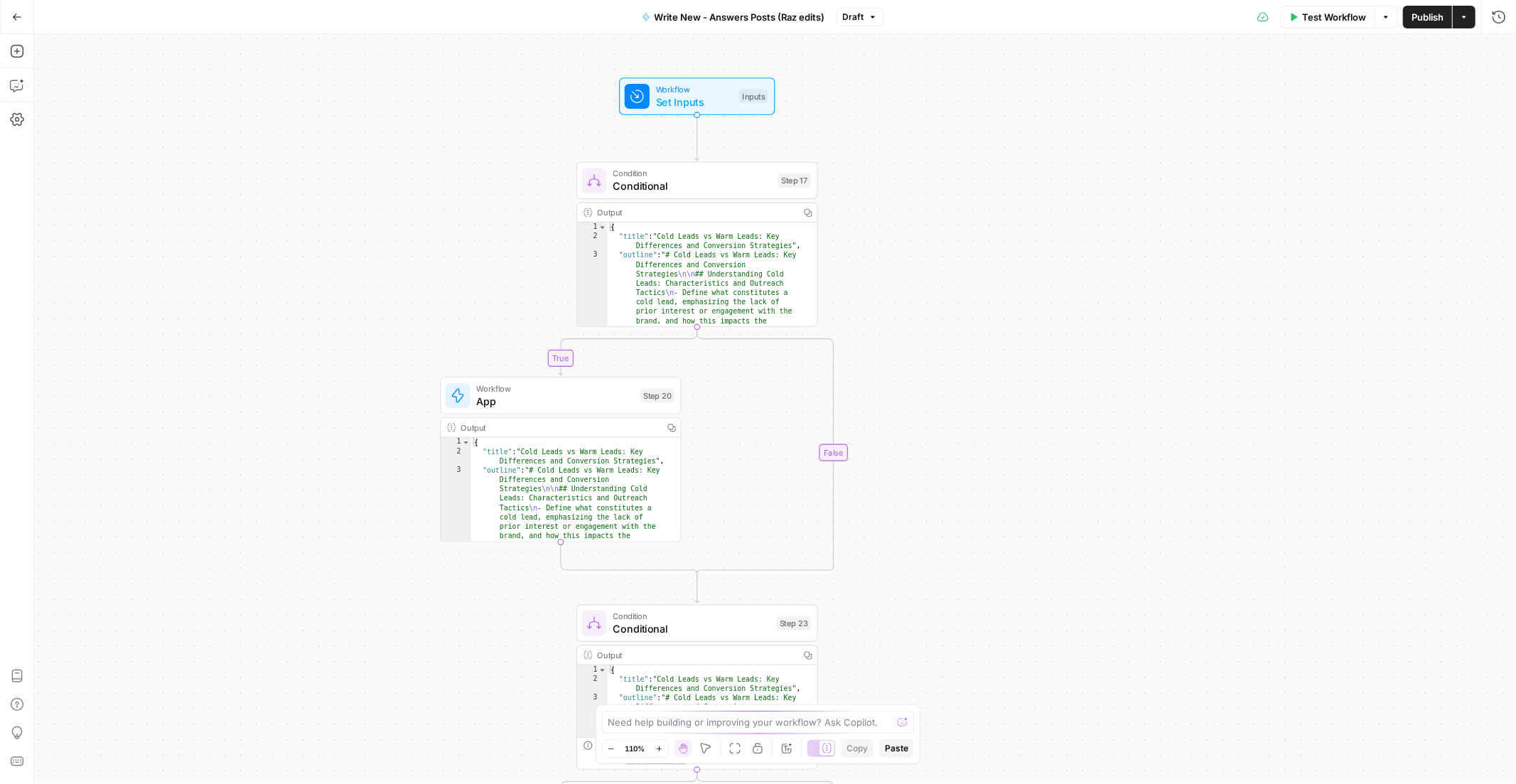
click at [646, 188] on span "Conditional" at bounding box center [692, 186] width 159 height 16
click at [540, 385] on span "Workflow" at bounding box center [556, 389] width 158 height 13
click at [540, 384] on span "Workflow" at bounding box center [556, 389] width 158 height 13
type textarea "App"
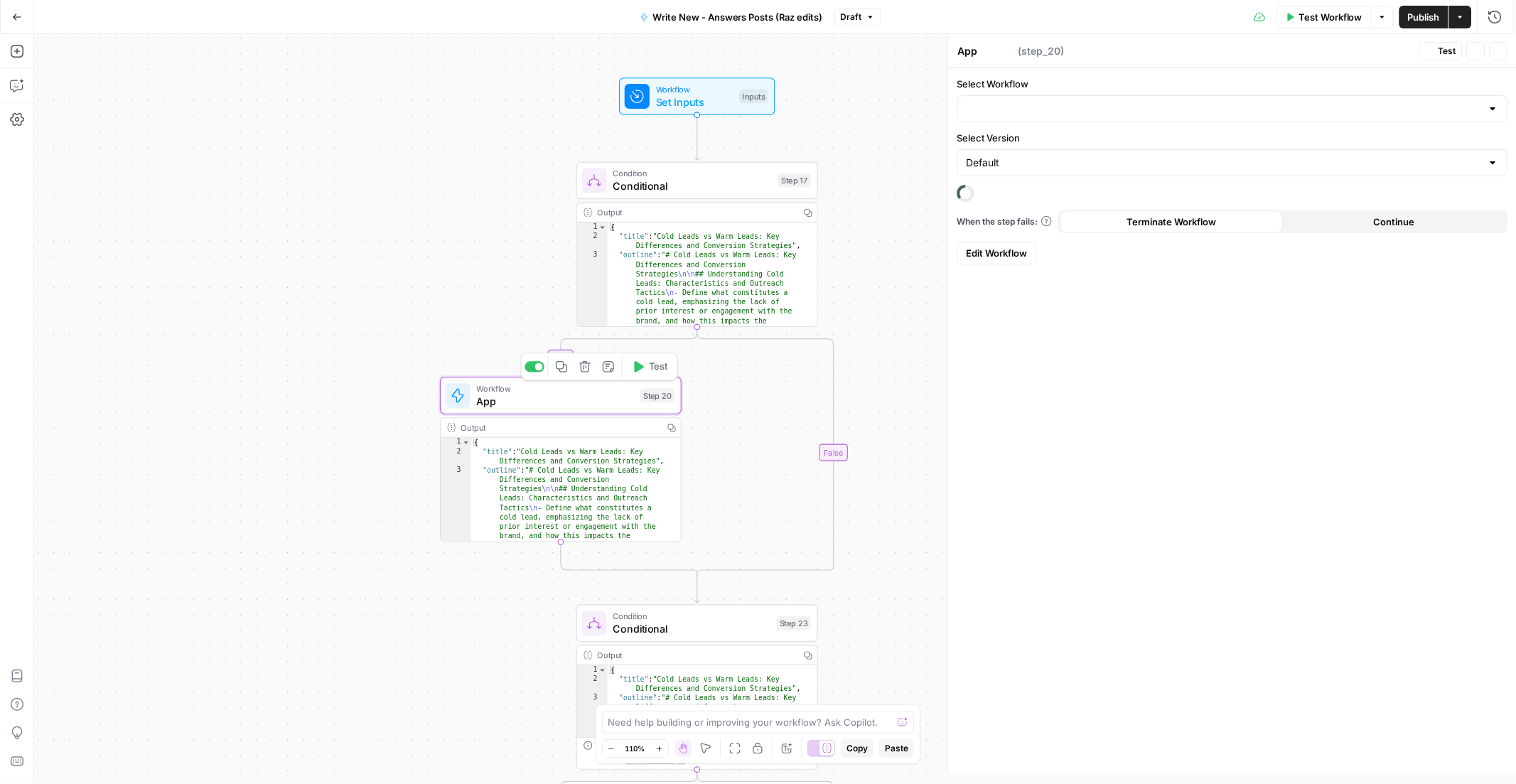
type input "Module - Create Article Outline (Raz edits)"
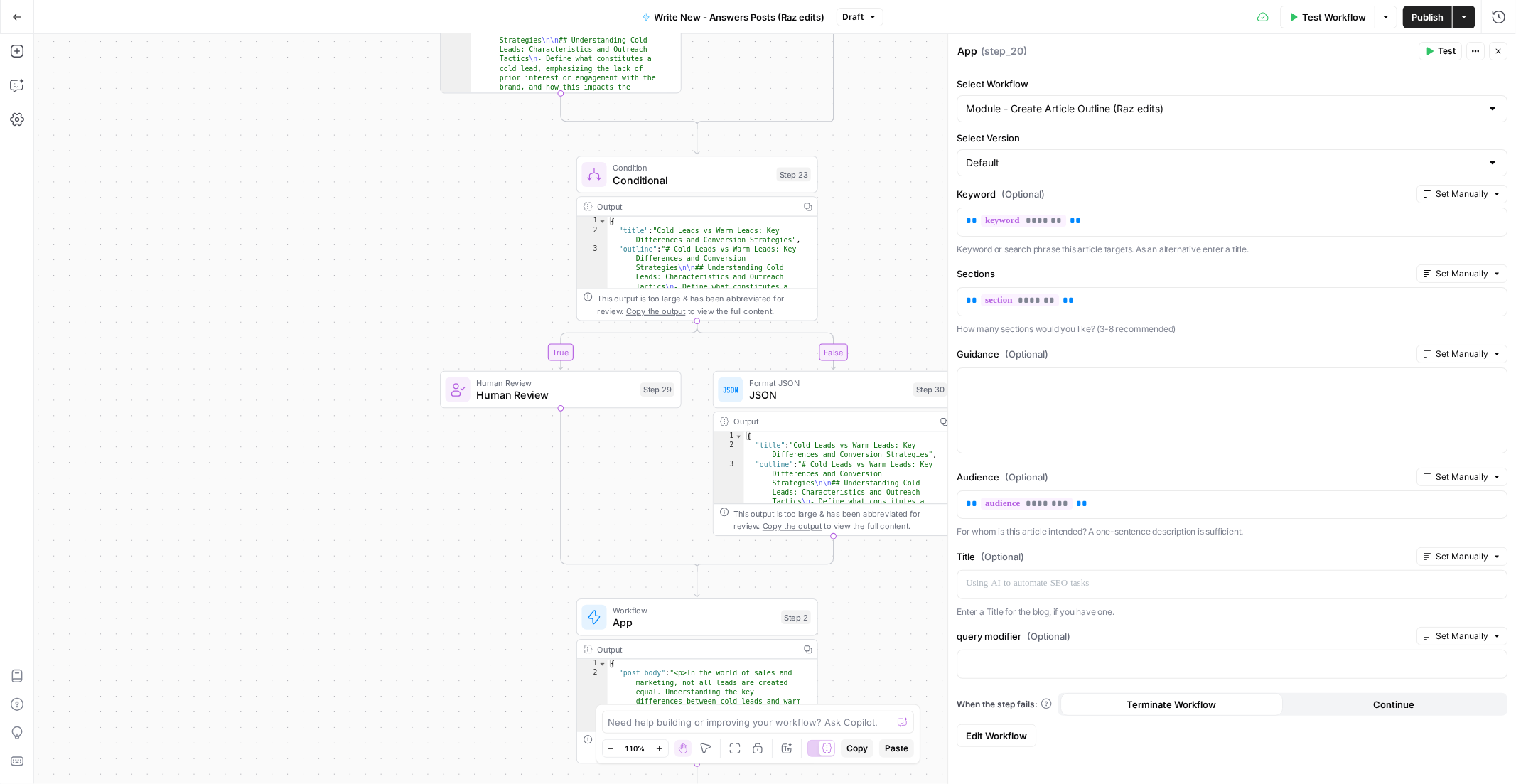
click at [1504, 46] on button "Close" at bounding box center [1499, 52] width 19 height 19
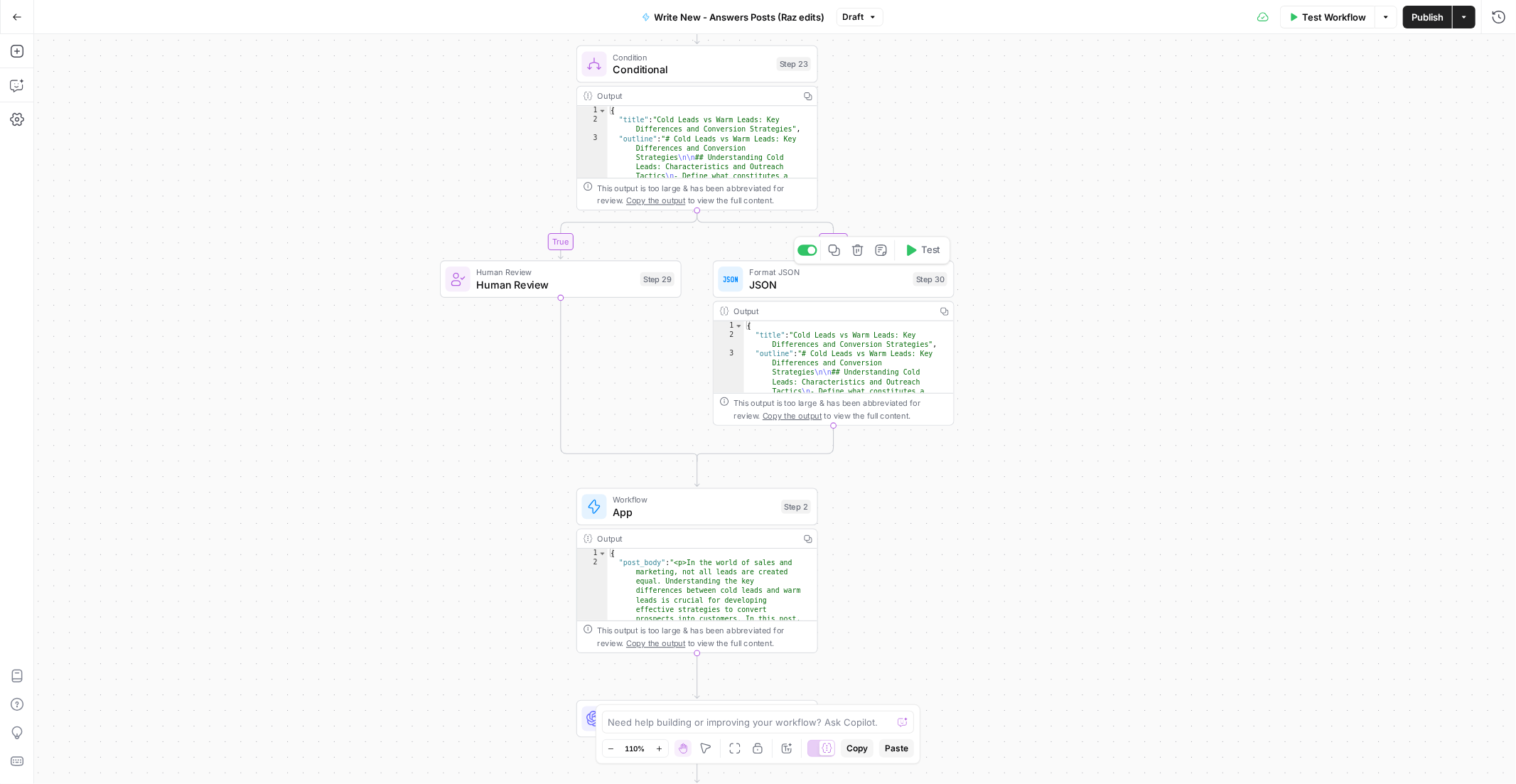
click at [856, 276] on span "JSON" at bounding box center [829, 284] width 158 height 16
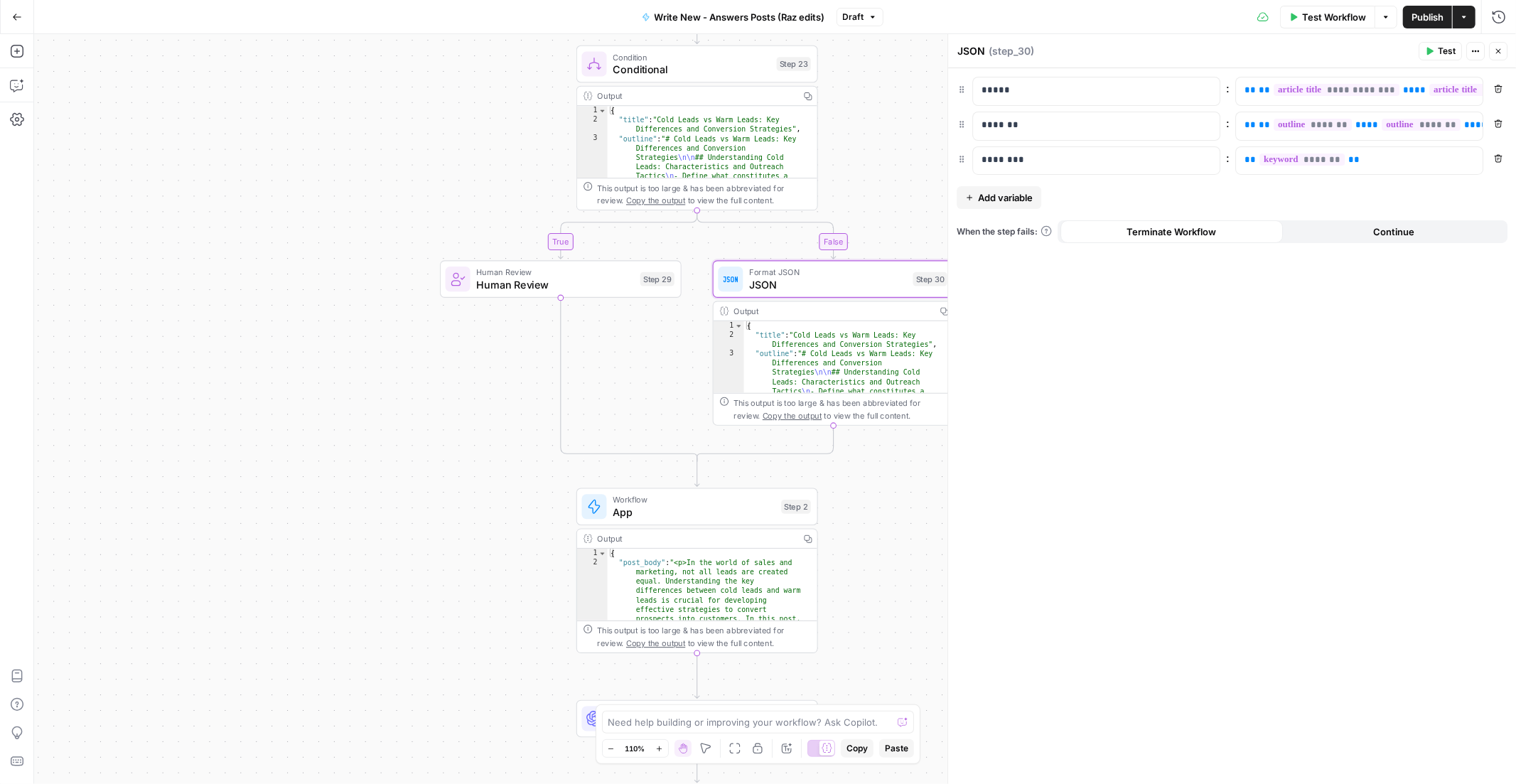
type textarea "**********"
click at [854, 336] on div "{ "title" : "Cold Leads vs Warm Leads: Key Differences and Conversion Strategie…" at bounding box center [842, 535] width 197 height 427
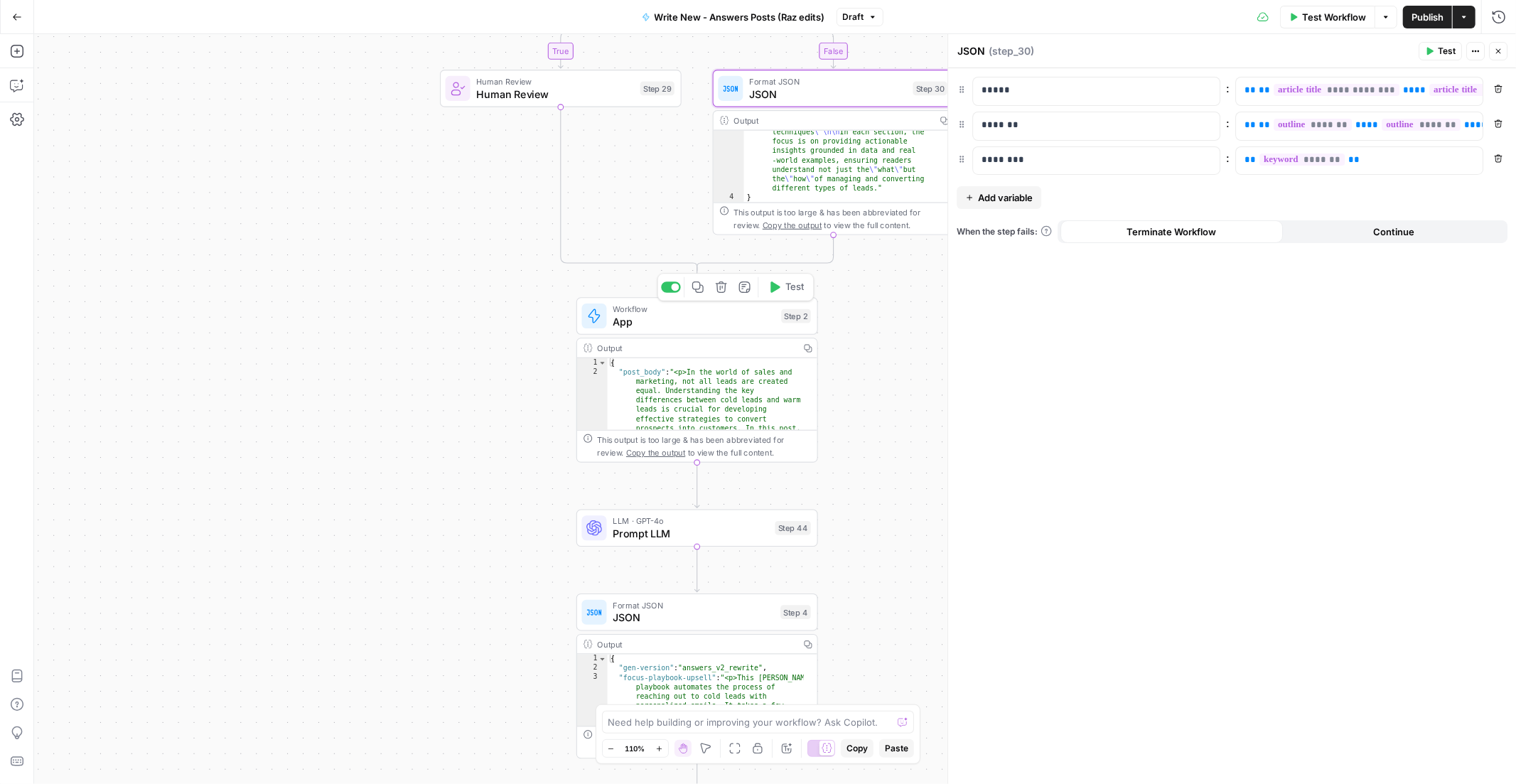
click at [720, 318] on span "App" at bounding box center [694, 321] width 162 height 16
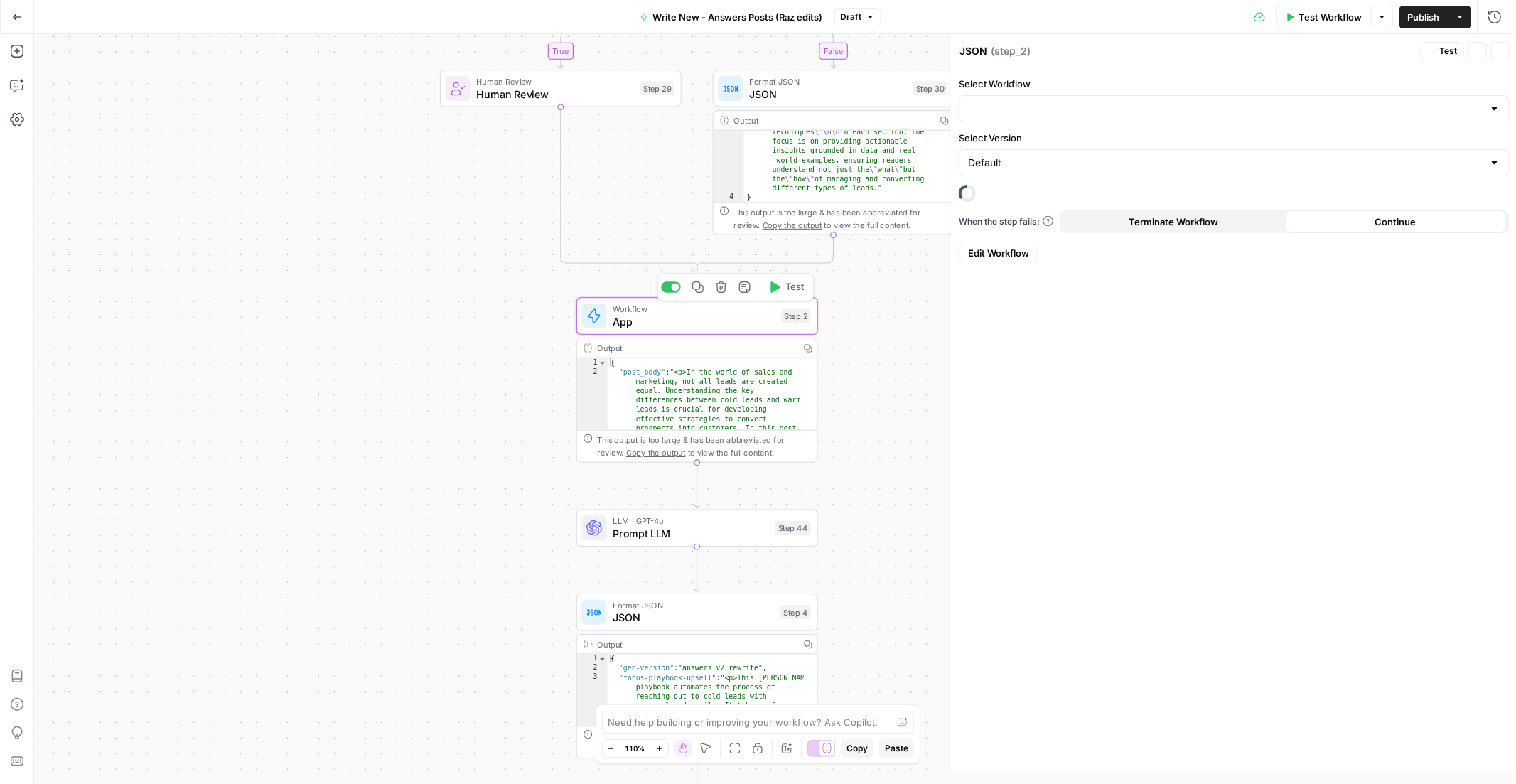
type textarea "App"
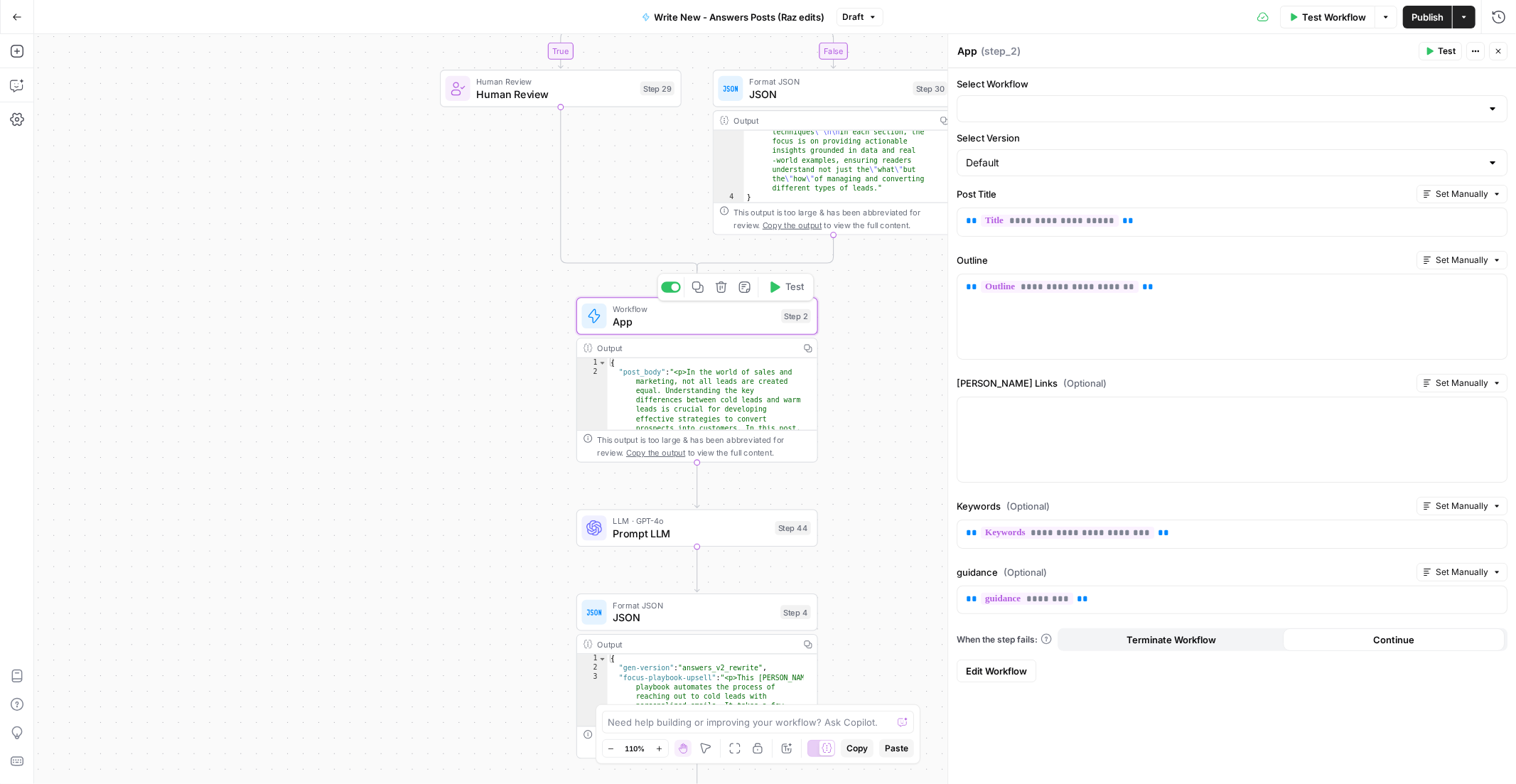
type input "Generate - /answers article v2 (Raz edits)"
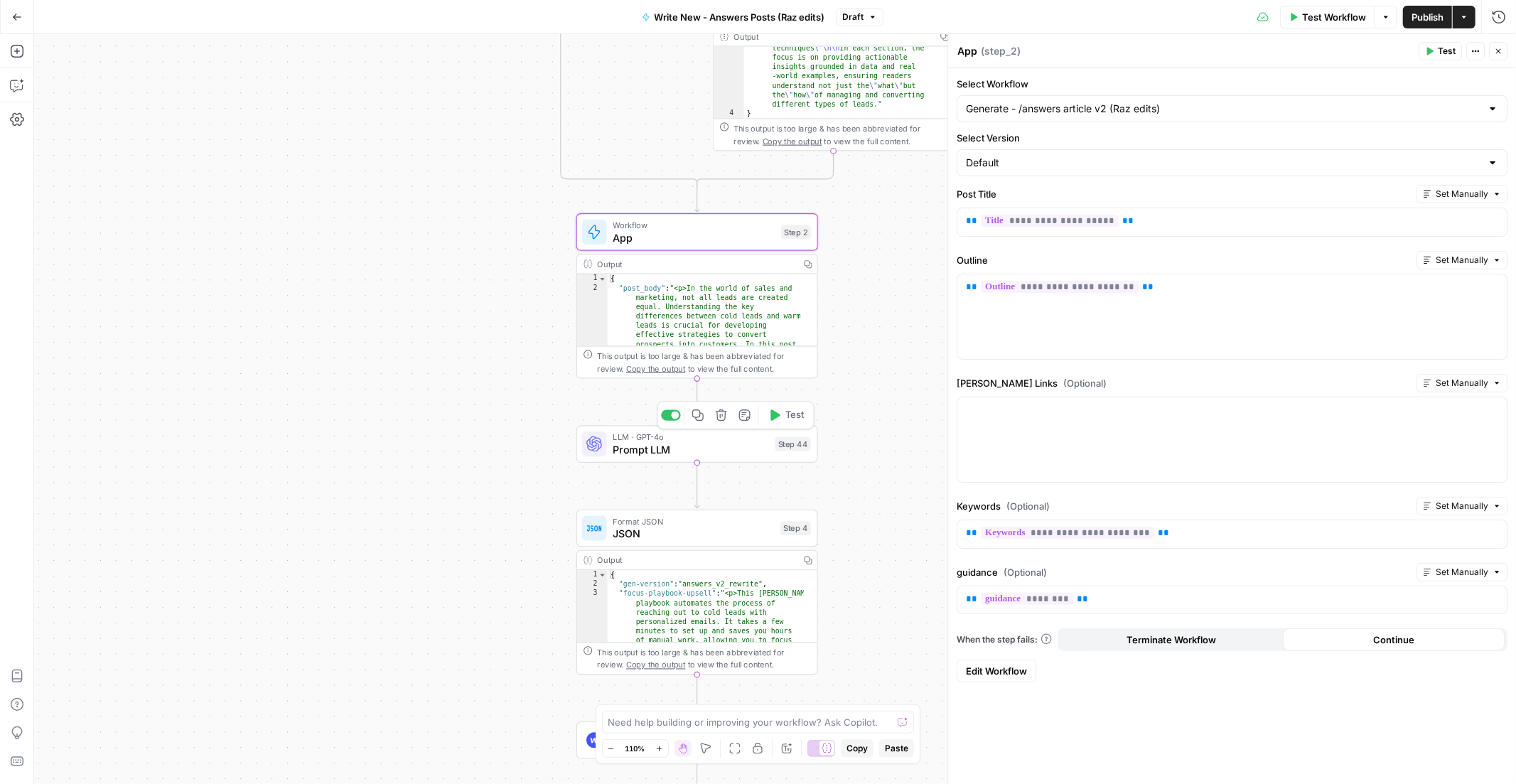
click at [709, 446] on span "Prompt LLM" at bounding box center [691, 448] width 156 height 16
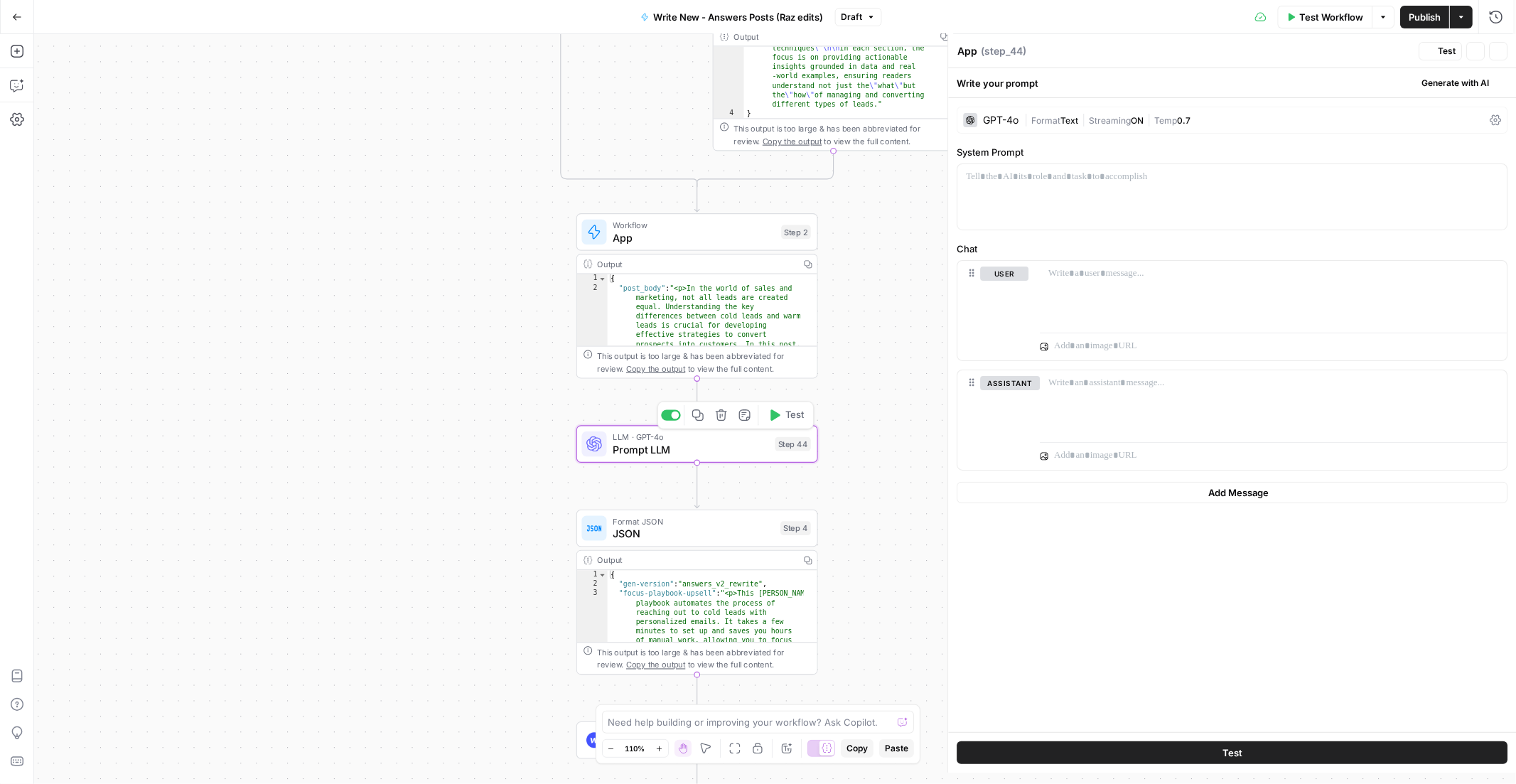
type textarea "Prompt LLM"
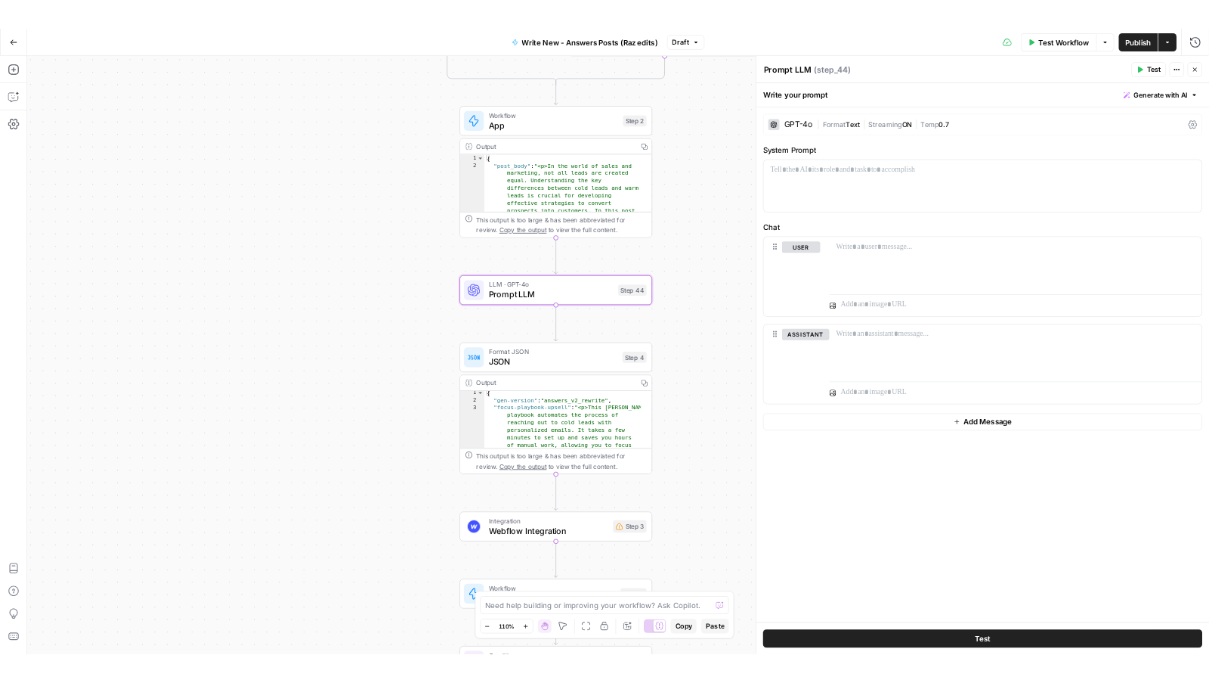
scroll to position [23, 0]
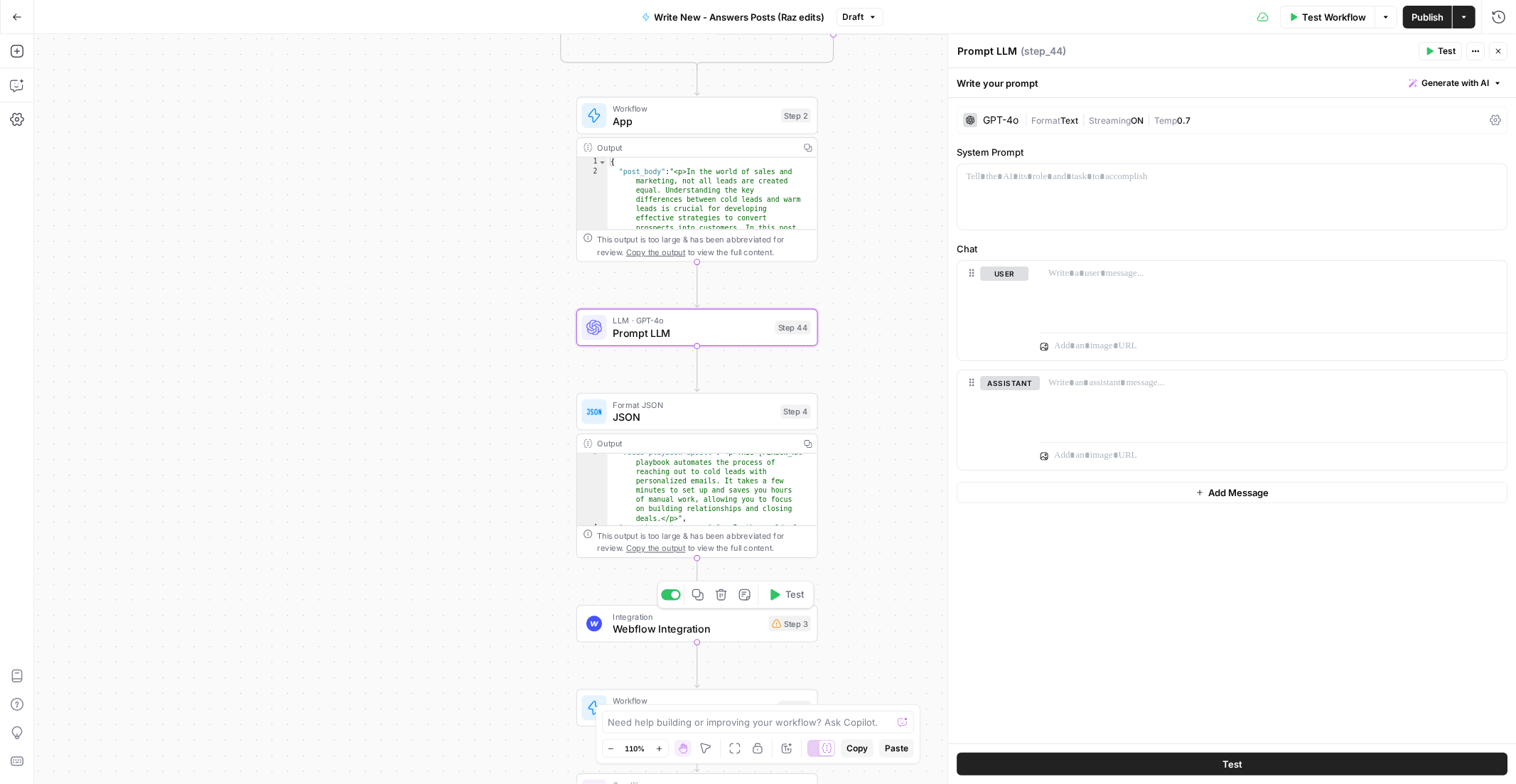
click at [708, 636] on div "Integration Webflow Integration Step 3 Copy step Delete step Add Note Test" at bounding box center [697, 623] width 242 height 38
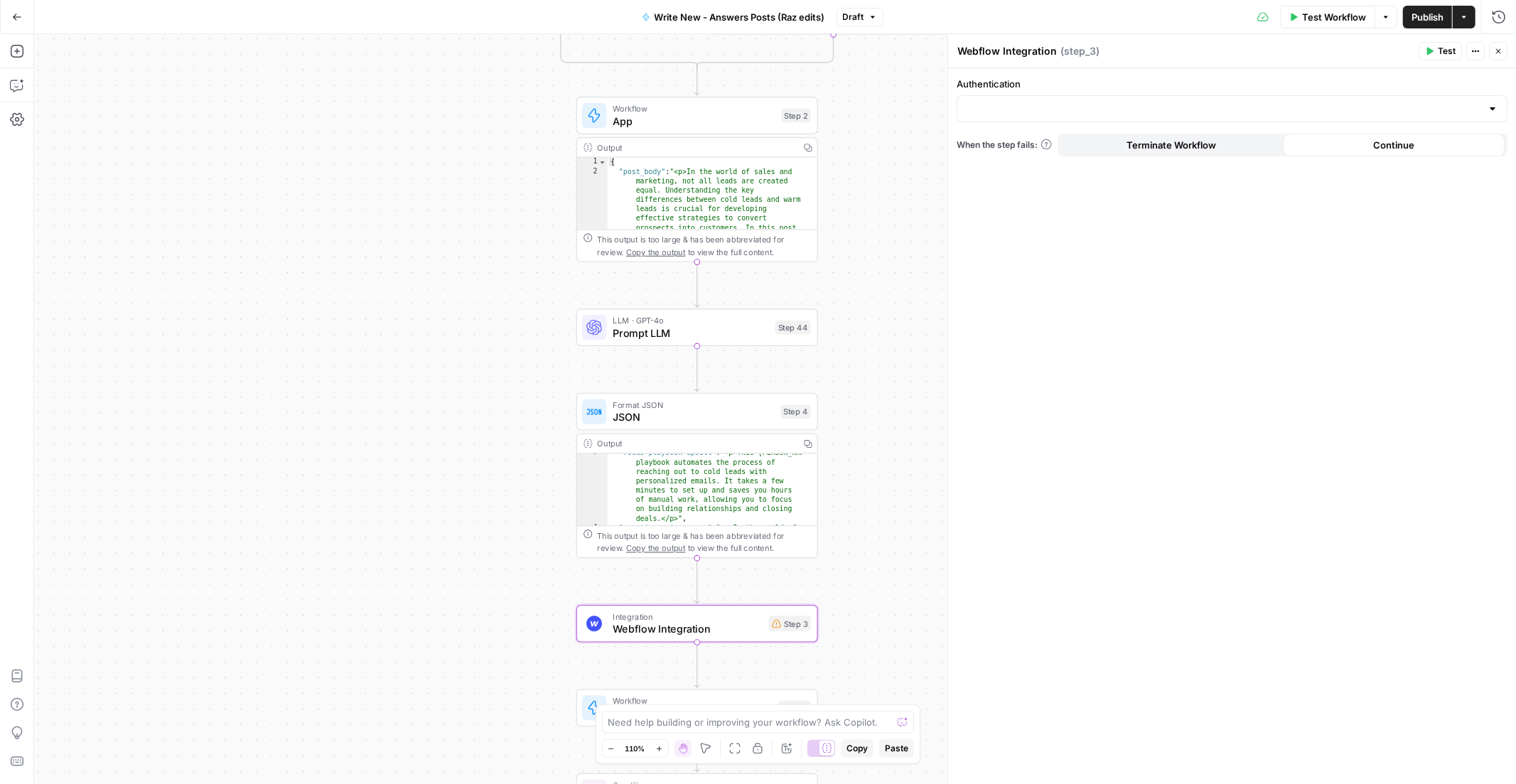
click at [1507, 48] on button "Close" at bounding box center [1499, 52] width 19 height 19
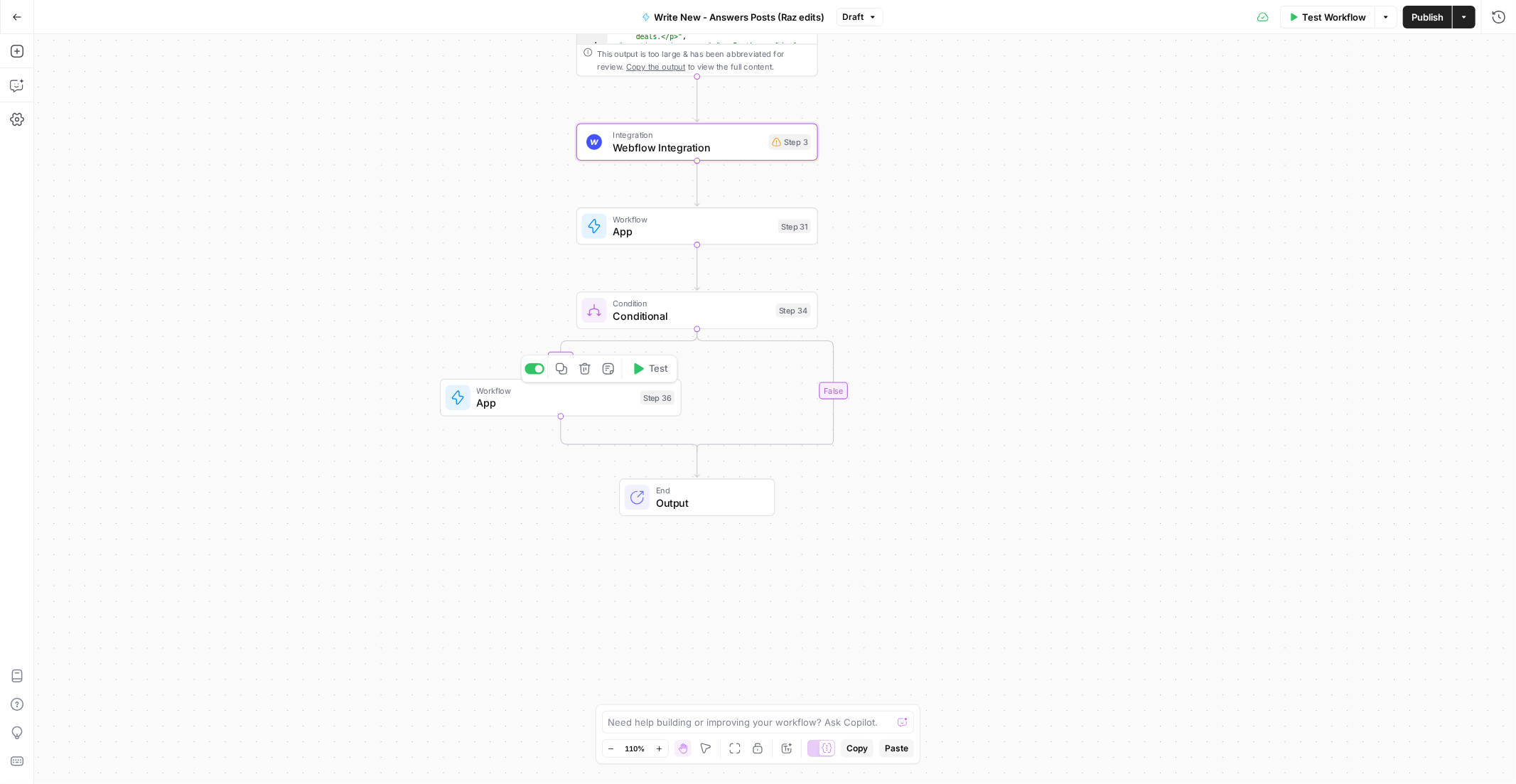
click at [508, 408] on span "App" at bounding box center [556, 402] width 158 height 16
click at [508, 407] on span "App" at bounding box center [556, 402] width 158 height 16
type input "Module - Add Playbook CTAs"
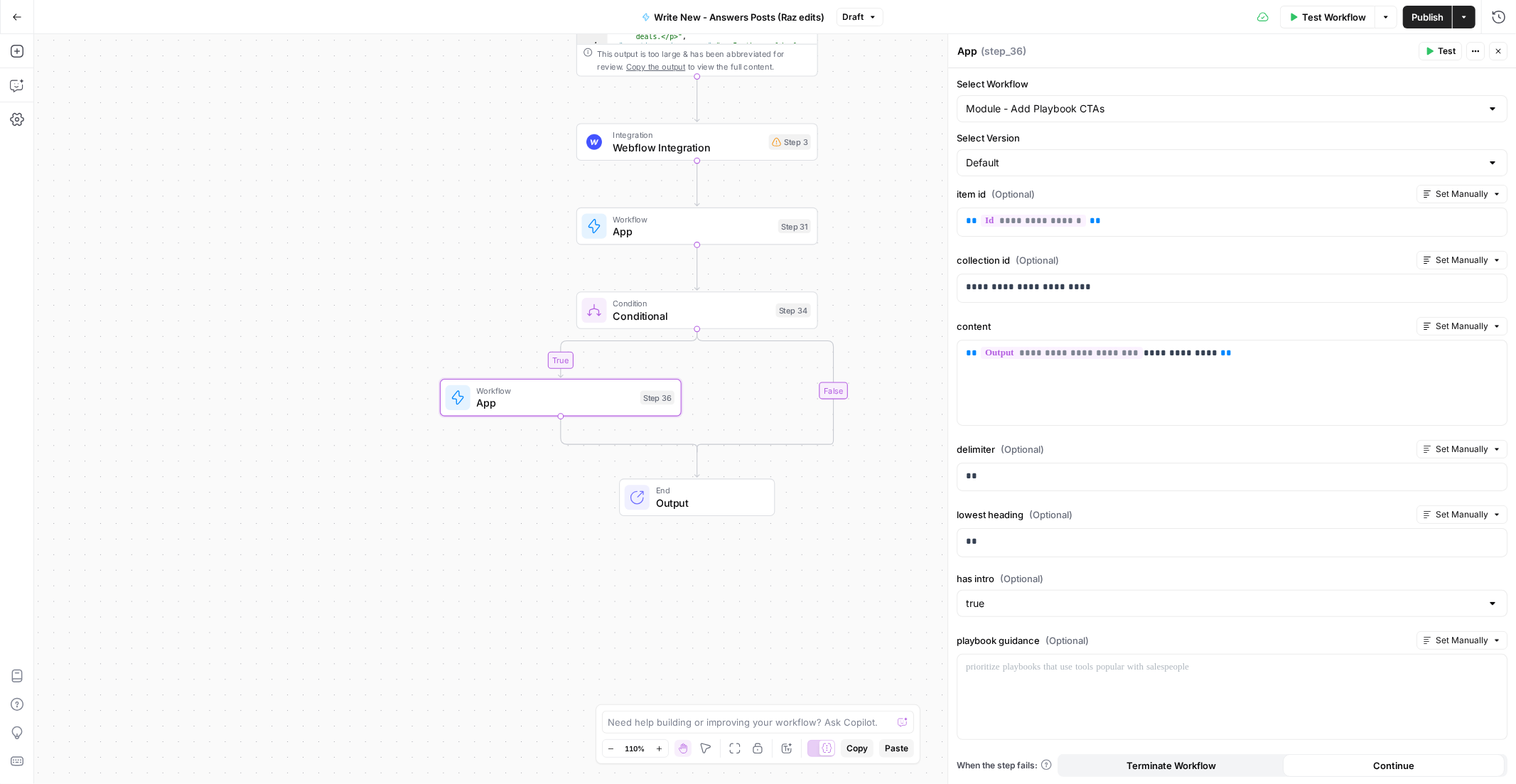
drag, startPoint x: 1501, startPoint y: 54, endPoint x: 872, endPoint y: 294, distance: 673.2
click at [1501, 53] on icon "button" at bounding box center [1498, 51] width 8 height 8
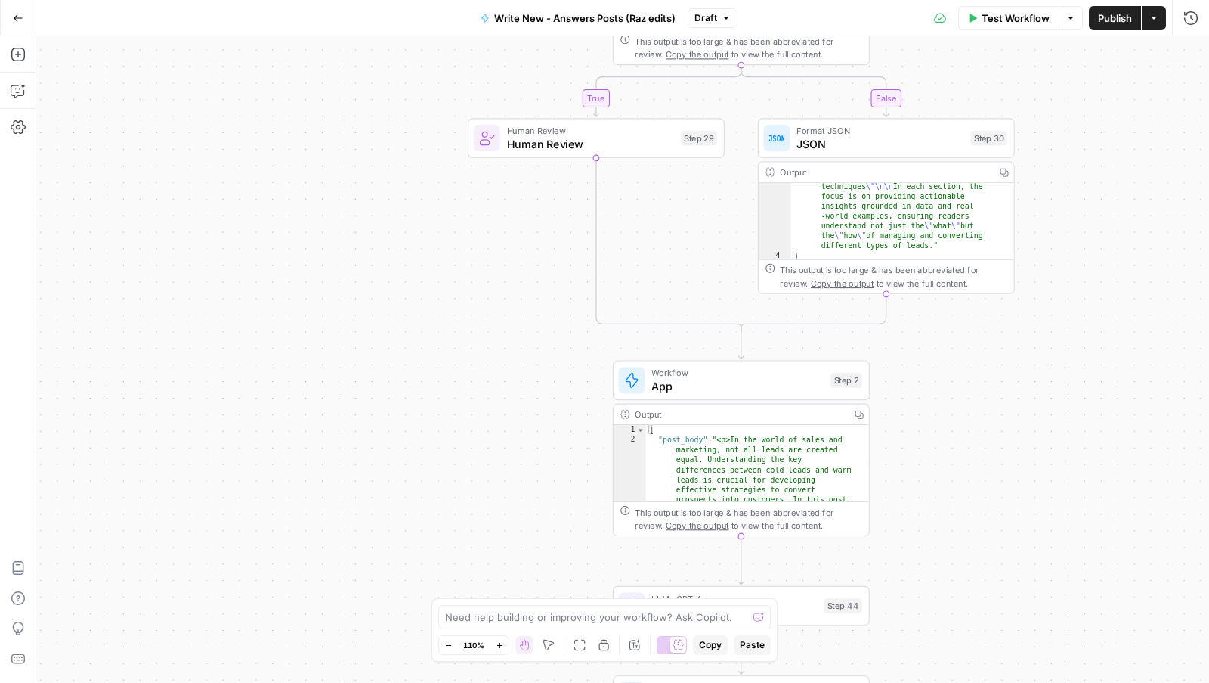
click at [1000, 322] on div "true true false true false false Workflow Set Inputs Inputs Condition Condition…" at bounding box center [622, 359] width 1173 height 646
click at [985, 320] on div "true true false true false false Workflow Set Inputs Inputs Condition Condition…" at bounding box center [622, 359] width 1173 height 646
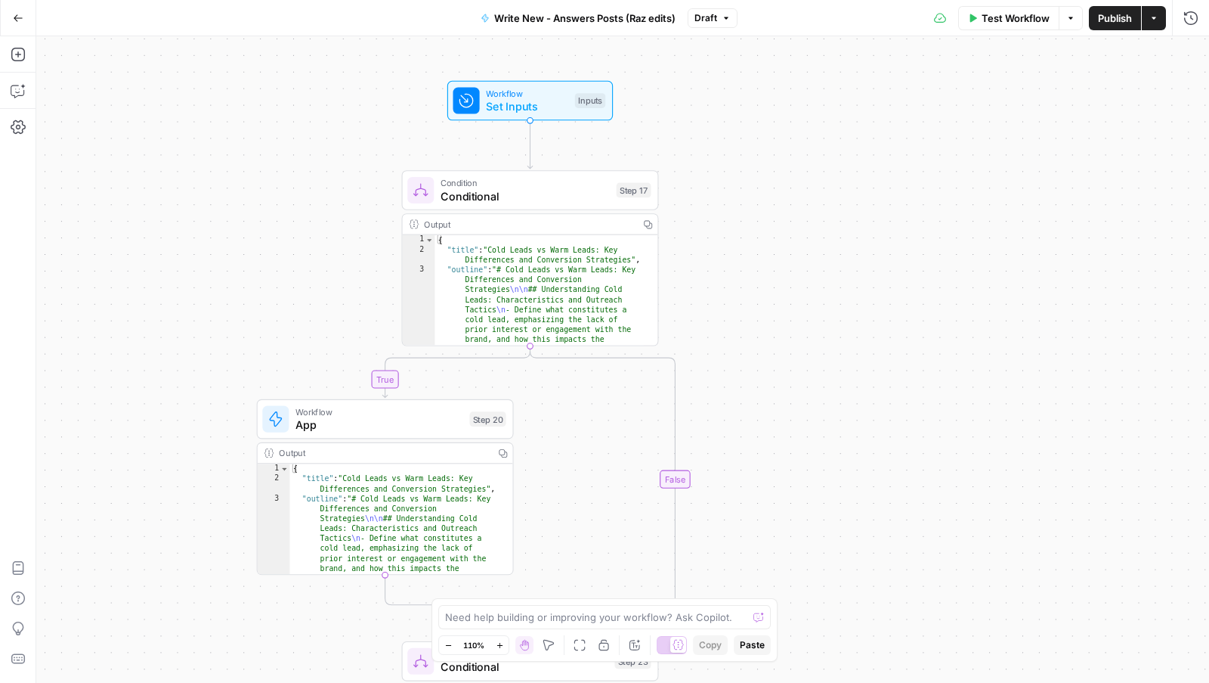
drag, startPoint x: 1003, startPoint y: 277, endPoint x: 803, endPoint y: 119, distance: 255.0
click at [804, 110] on div "true true false true false false Workflow Set Inputs Inputs Condition Condition…" at bounding box center [622, 359] width 1173 height 646
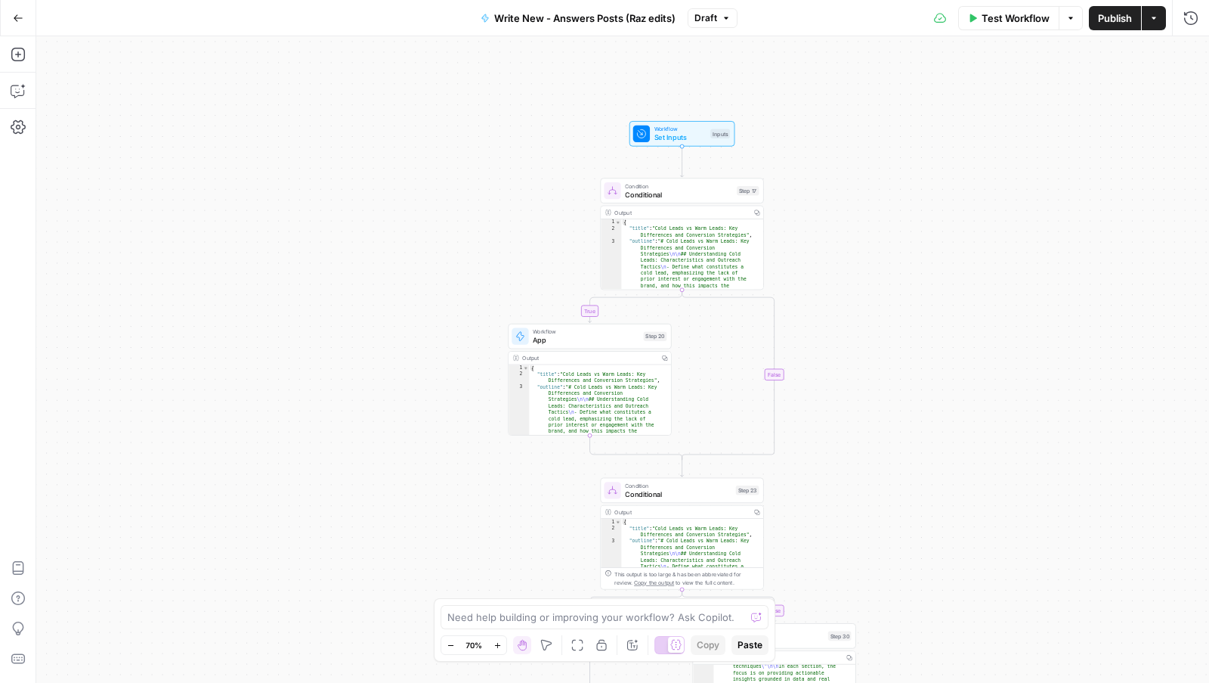
drag, startPoint x: 760, startPoint y: 200, endPoint x: 813, endPoint y: 209, distance: 54.3
click at [813, 209] on div "true true false true false false Workflow Set Inputs Inputs Condition Condition…" at bounding box center [622, 359] width 1173 height 646
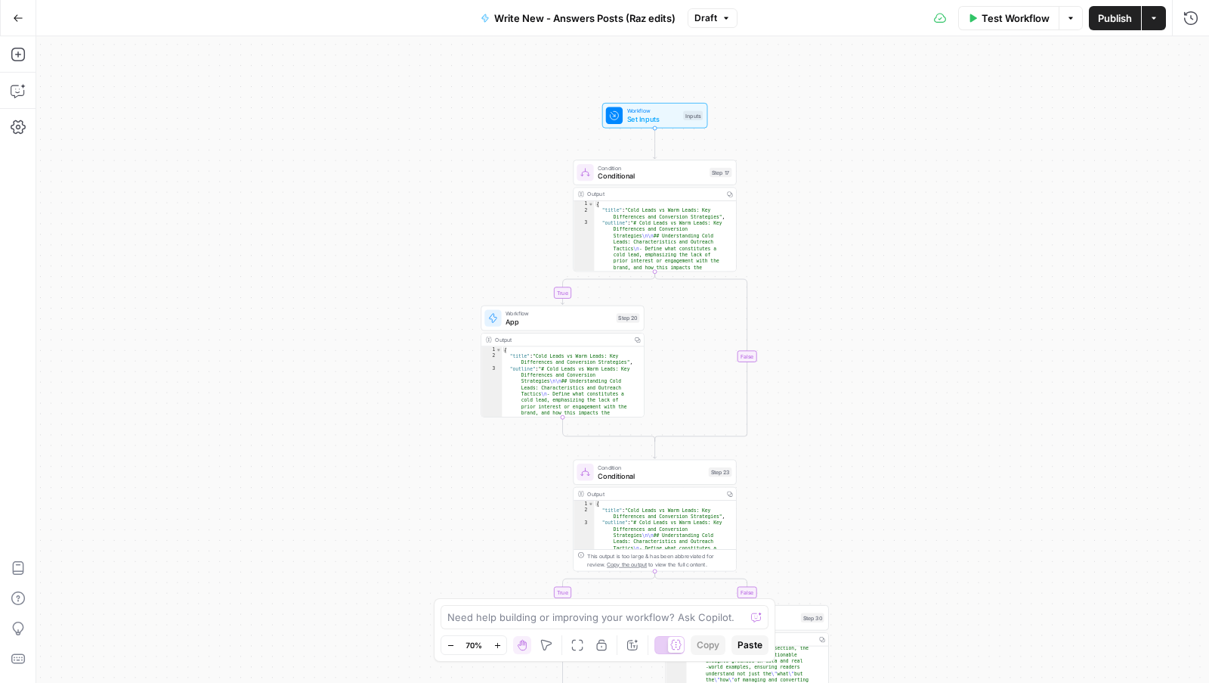
drag, startPoint x: 896, startPoint y: 156, endPoint x: 869, endPoint y: 111, distance: 51.9
click at [869, 111] on div "true true false true false false Workflow Set Inputs Inputs Condition Condition…" at bounding box center [622, 359] width 1173 height 646
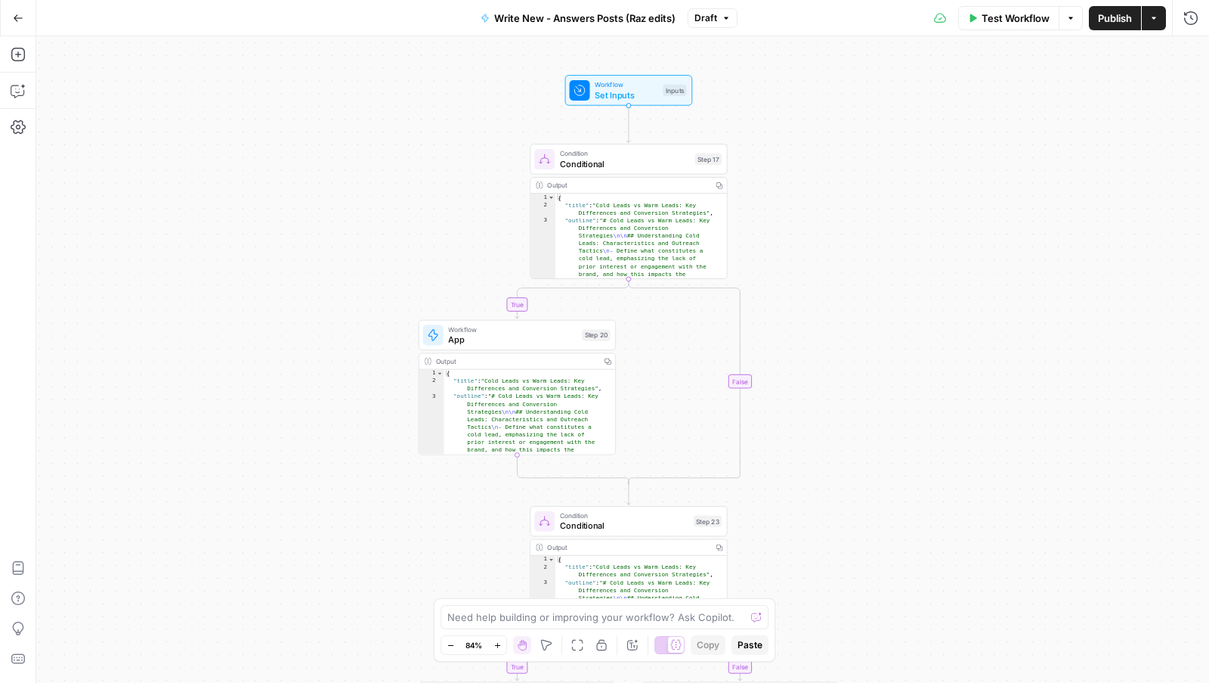
drag, startPoint x: 808, startPoint y: 164, endPoint x: 818, endPoint y: 147, distance: 20.0
click at [817, 147] on div "true true false true false false Workflow Set Inputs Inputs Condition Condition…" at bounding box center [622, 359] width 1173 height 646
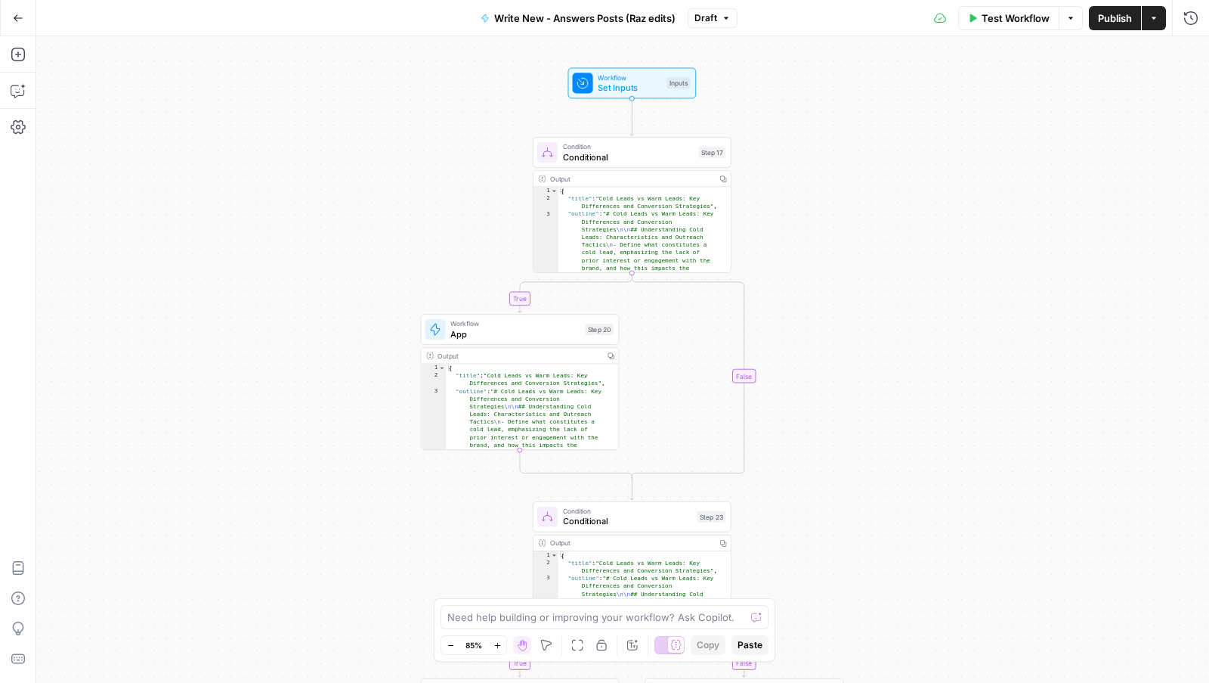
click at [825, 140] on div "true true false true false false Workflow Set Inputs Inputs Condition Condition…" at bounding box center [622, 359] width 1173 height 646
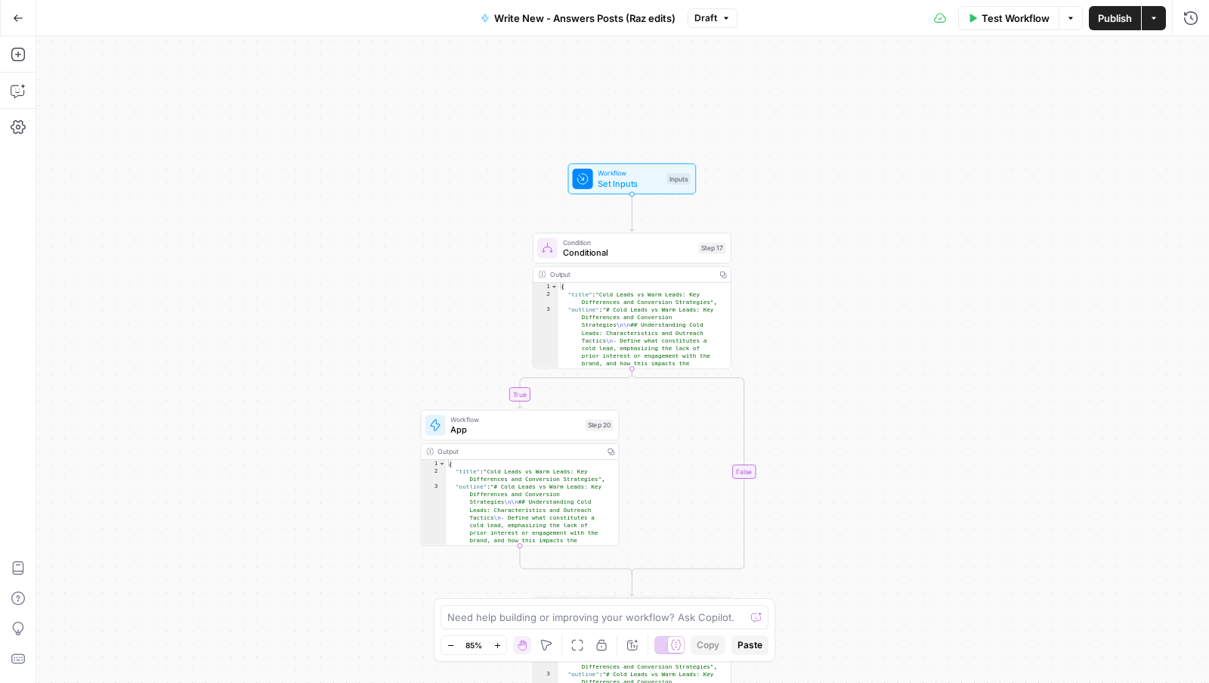
scroll to position [20, 0]
